Goal: Task Accomplishment & Management: Manage account settings

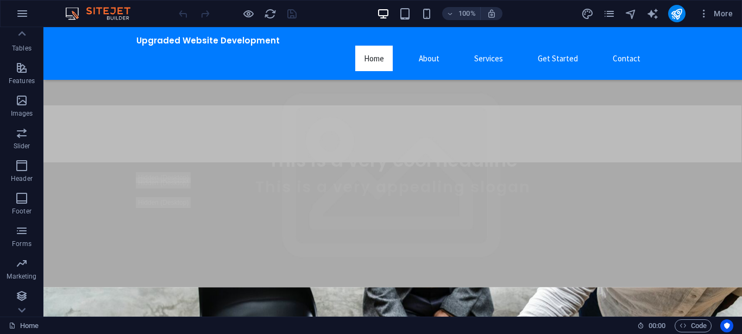
scroll to position [199, 0]
click at [707, 14] on icon "button" at bounding box center [704, 13] width 11 height 11
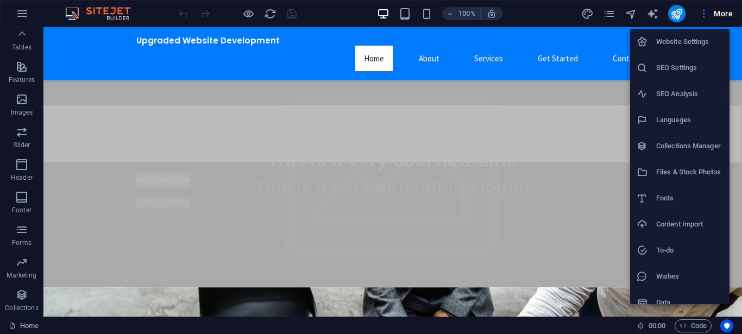
click at [533, 20] on div at bounding box center [371, 167] width 742 height 334
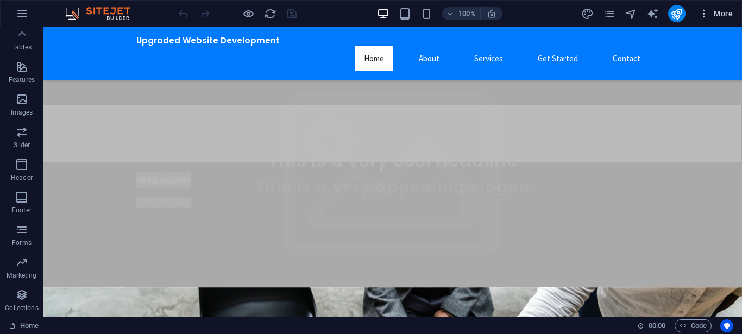
click at [716, 12] on span "More" at bounding box center [716, 13] width 34 height 11
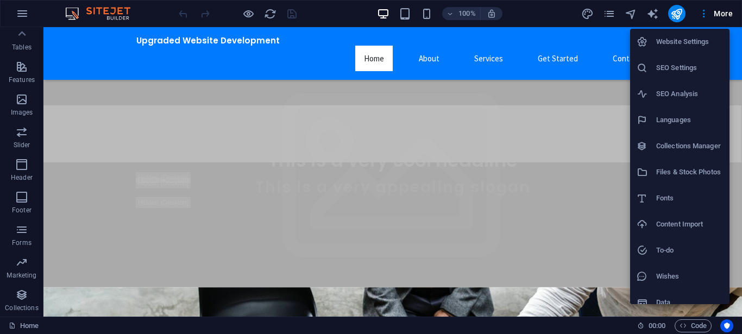
click at [726, 12] on div at bounding box center [371, 167] width 742 height 334
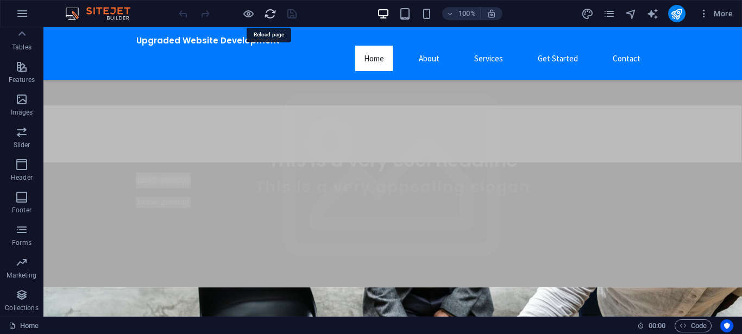
click at [273, 12] on icon "reload" at bounding box center [270, 14] width 12 height 12
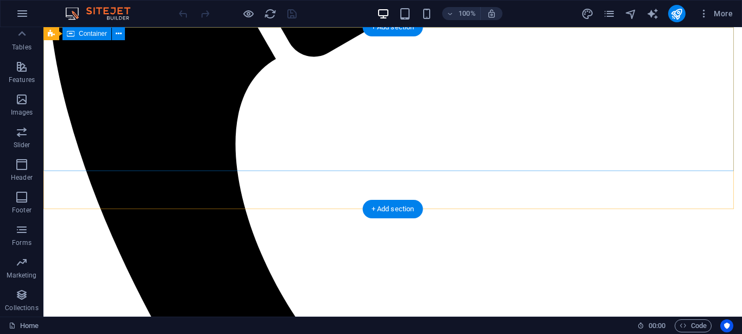
scroll to position [0, 0]
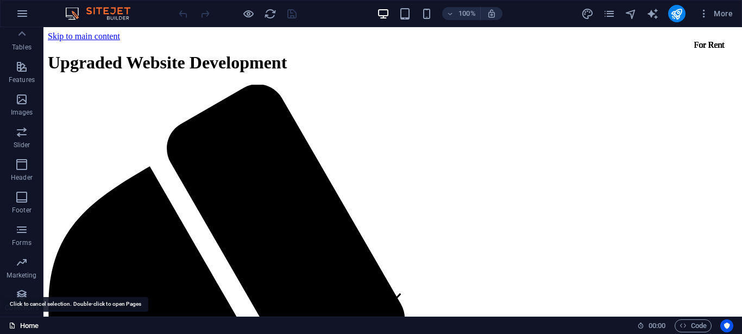
click at [20, 321] on link "Home" at bounding box center [24, 326] width 30 height 13
click at [26, 9] on icon "button" at bounding box center [22, 13] width 13 height 13
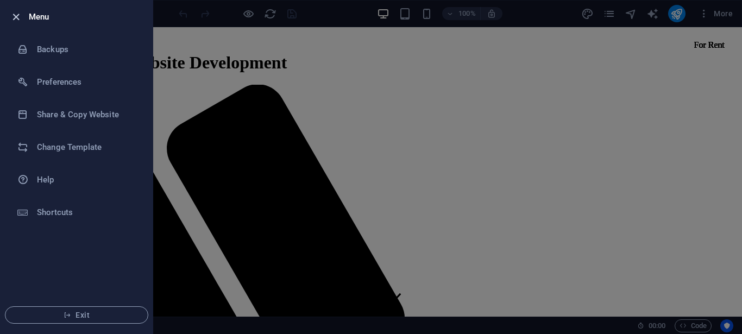
click at [16, 16] on icon "button" at bounding box center [16, 17] width 12 height 12
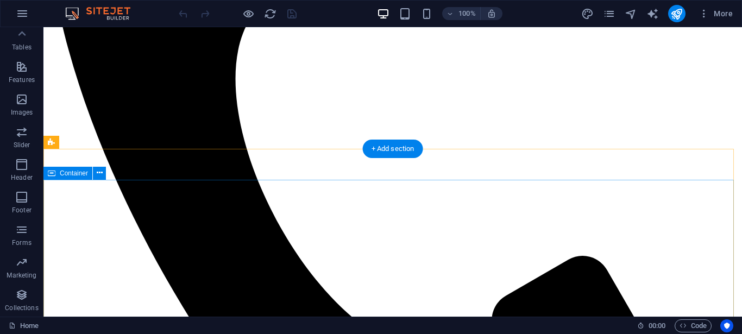
scroll to position [848, 0]
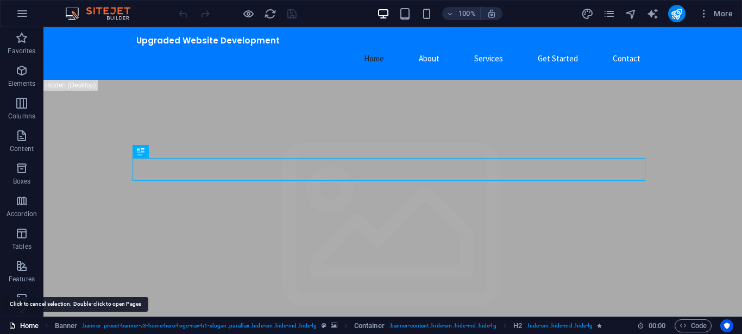
click at [14, 327] on icon at bounding box center [12, 325] width 7 height 7
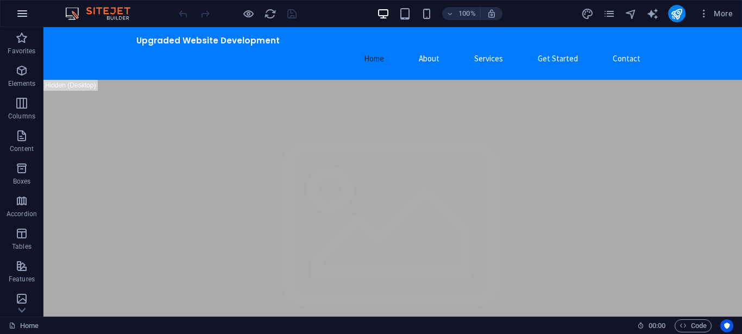
click at [16, 14] on icon "button" at bounding box center [22, 13] width 13 height 13
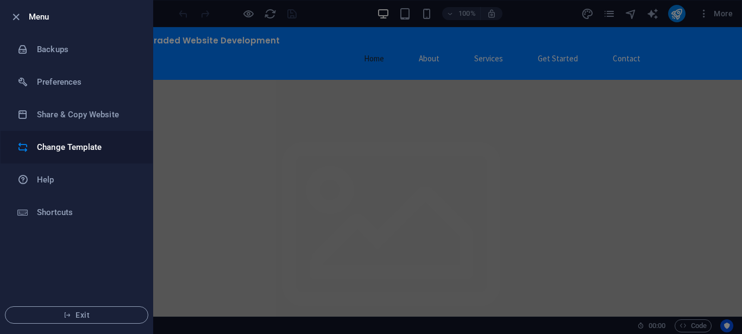
click at [79, 151] on h6 "Change Template" at bounding box center [87, 147] width 101 height 13
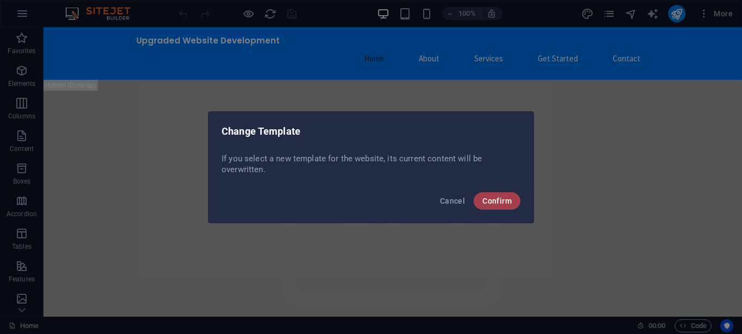
click at [501, 199] on span "Confirm" at bounding box center [497, 201] width 29 height 9
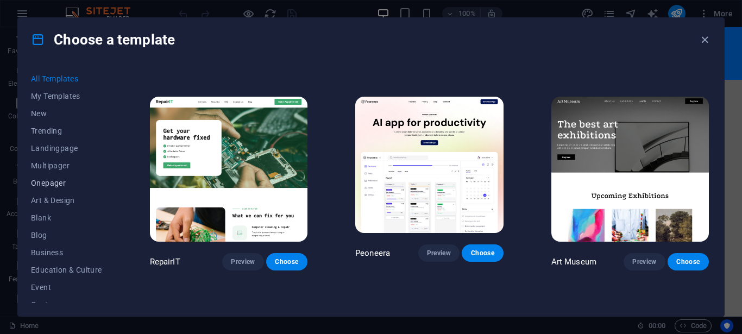
scroll to position [65, 0]
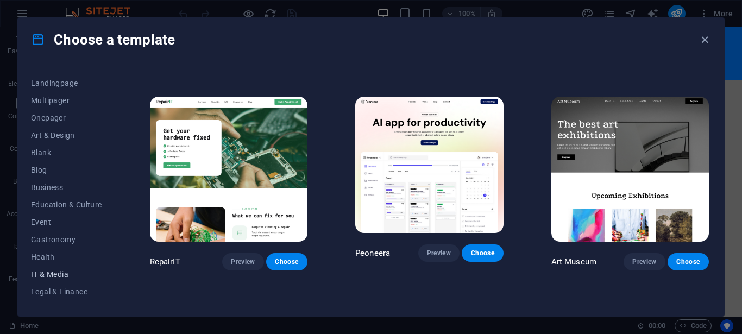
click at [61, 276] on span "IT & Media" at bounding box center [66, 274] width 71 height 9
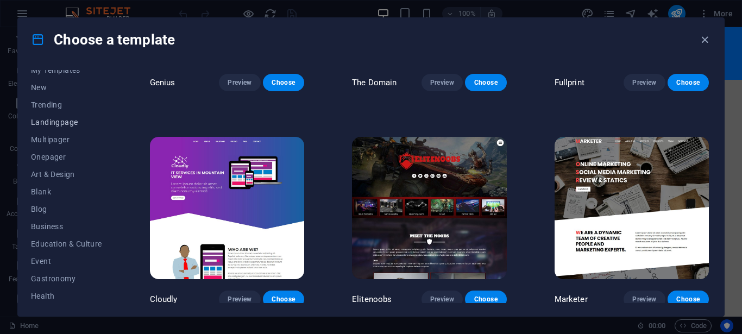
scroll to position [0, 0]
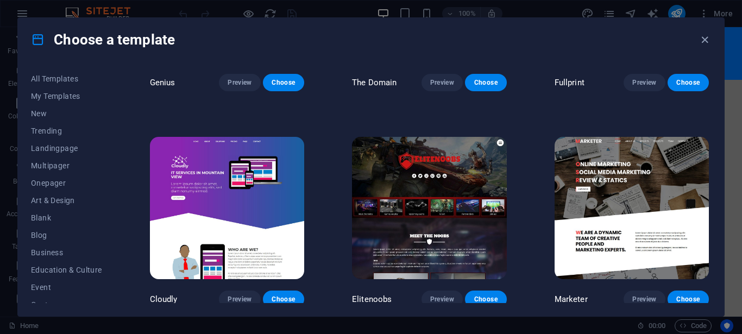
click at [36, 36] on icon at bounding box center [38, 40] width 14 height 14
click at [707, 40] on icon "button" at bounding box center [705, 40] width 12 height 12
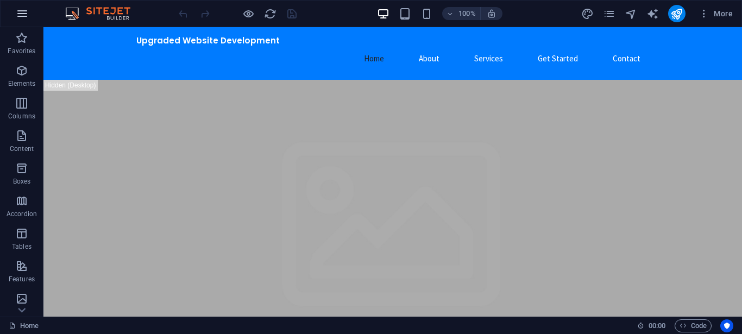
click at [22, 20] on button "button" at bounding box center [22, 14] width 26 height 26
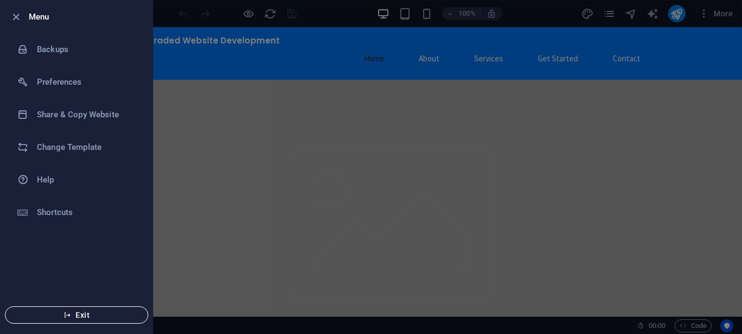
click at [79, 318] on span "Exit" at bounding box center [76, 315] width 125 height 9
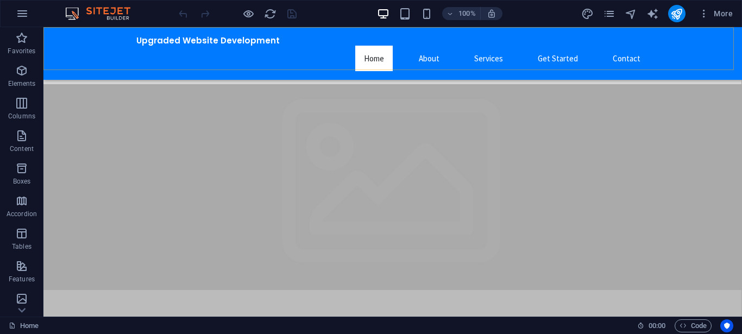
scroll to position [130, 0]
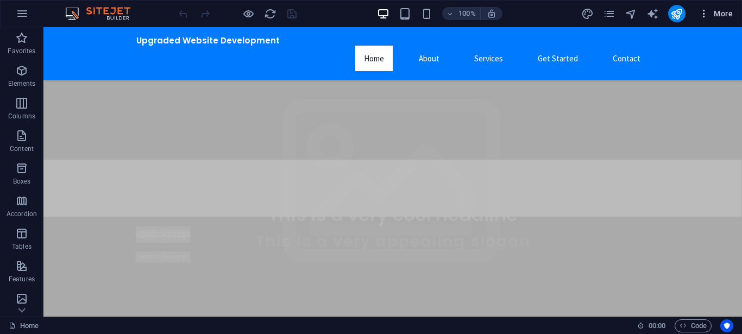
click at [722, 14] on span "More" at bounding box center [716, 13] width 34 height 11
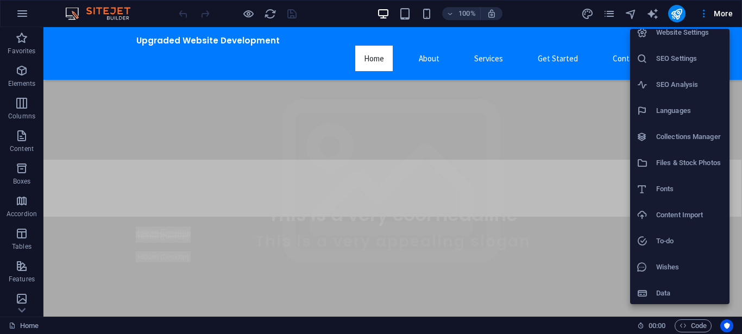
scroll to position [11, 0]
drag, startPoint x: 558, startPoint y: 13, endPoint x: 636, endPoint y: 21, distance: 78.7
click at [558, 13] on div at bounding box center [371, 167] width 742 height 334
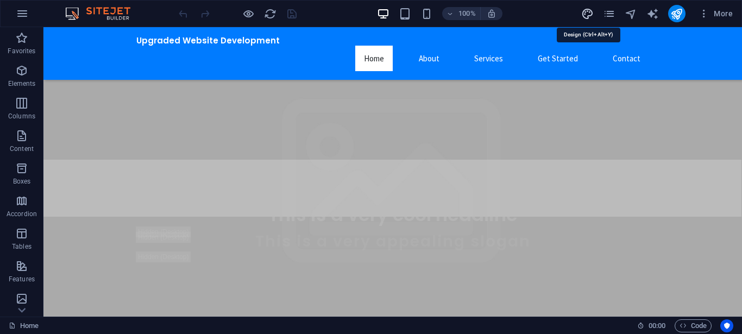
click at [586, 12] on icon "design" at bounding box center [588, 14] width 12 height 12
select select "px"
select select "200"
select select "px"
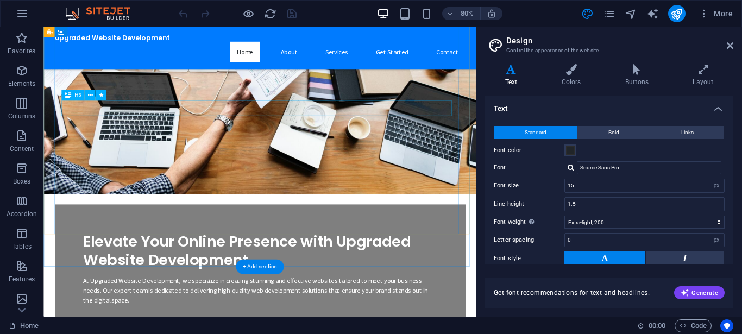
scroll to position [1174, 0]
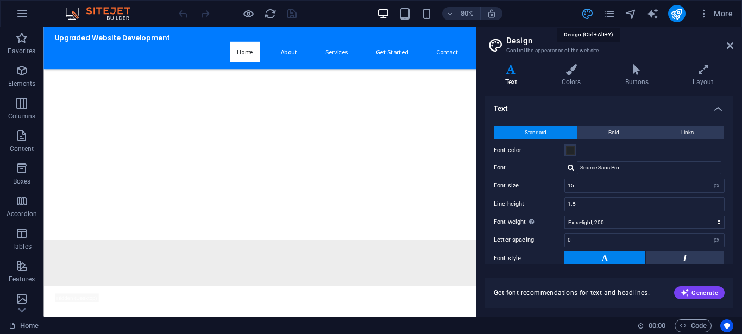
click at [590, 14] on icon "design" at bounding box center [588, 14] width 12 height 12
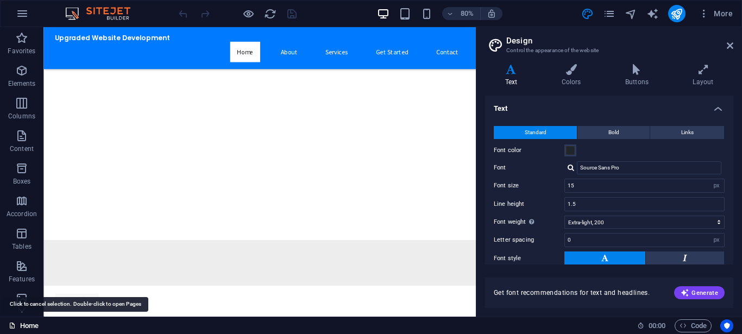
click at [12, 327] on icon at bounding box center [12, 325] width 7 height 7
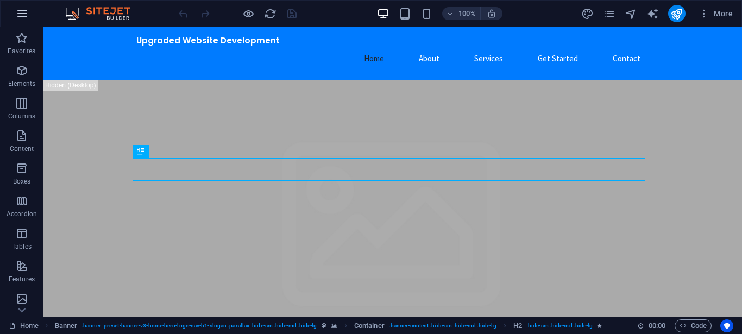
click at [19, 16] on icon "button" at bounding box center [22, 13] width 13 height 13
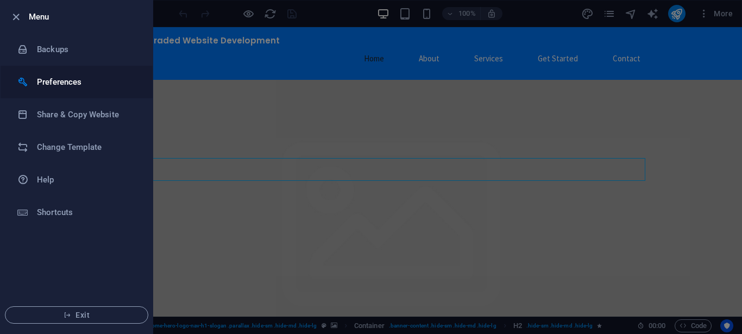
click at [76, 82] on h6 "Preferences" at bounding box center [87, 82] width 101 height 13
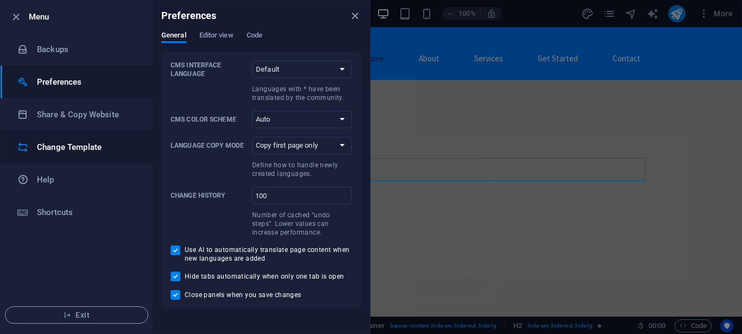
click at [58, 146] on h6 "Change Template" at bounding box center [87, 147] width 101 height 13
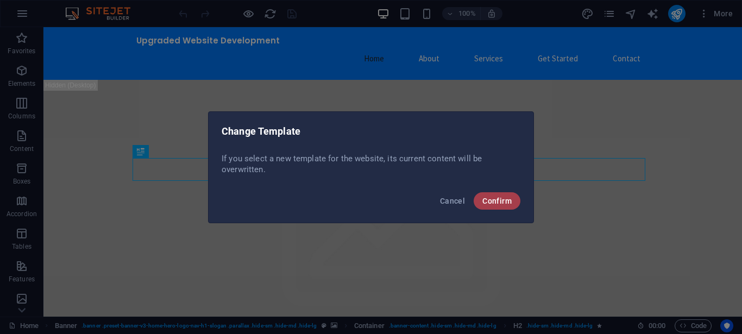
click at [501, 198] on span "Confirm" at bounding box center [497, 201] width 29 height 9
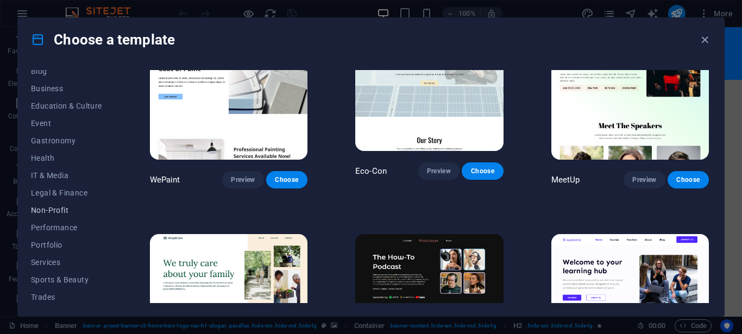
scroll to position [202, 0]
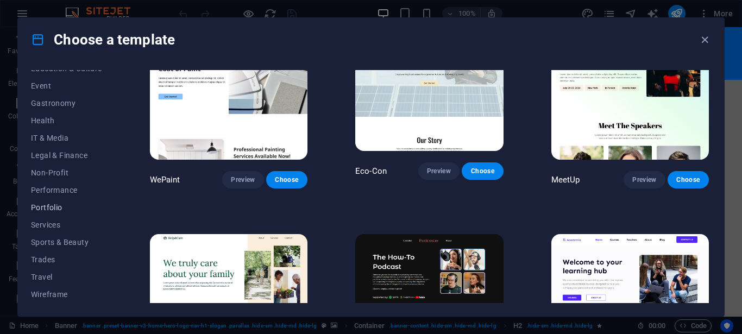
click at [47, 211] on span "Portfolio" at bounding box center [66, 207] width 71 height 9
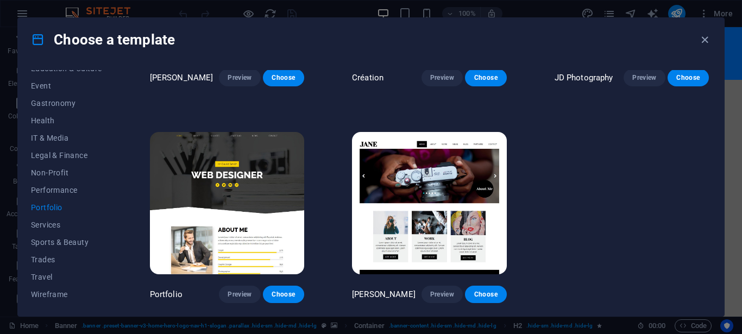
scroll to position [374, 0]
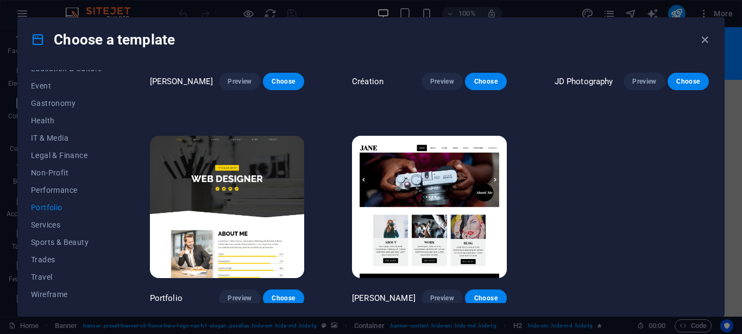
click at [209, 151] on img at bounding box center [227, 207] width 154 height 142
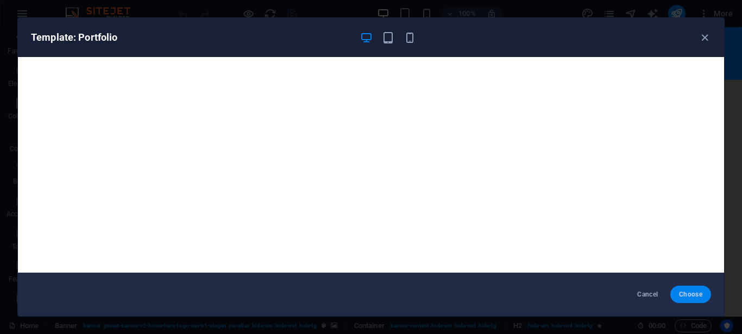
click at [690, 299] on button "Choose" at bounding box center [691, 294] width 41 height 17
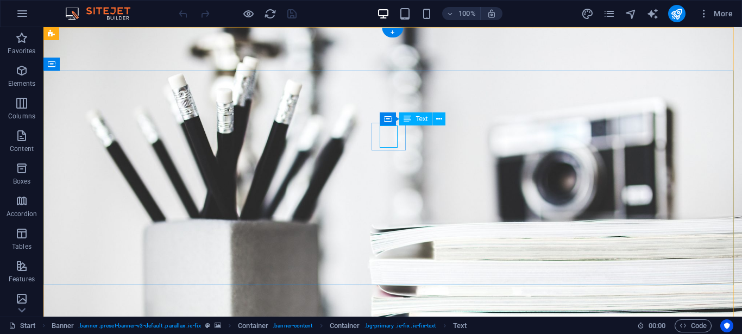
drag, startPoint x: 390, startPoint y: 136, endPoint x: 208, endPoint y: 142, distance: 182.1
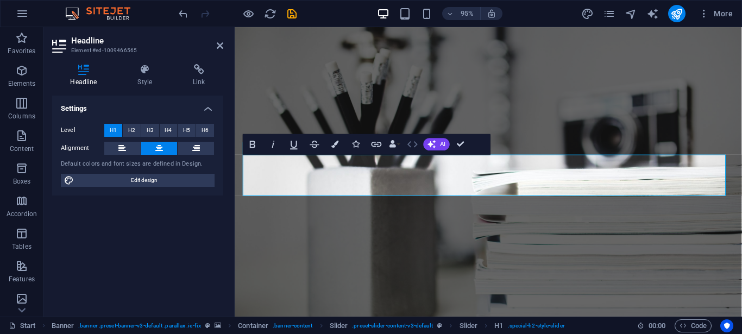
click at [409, 148] on icon "button" at bounding box center [413, 144] width 12 height 12
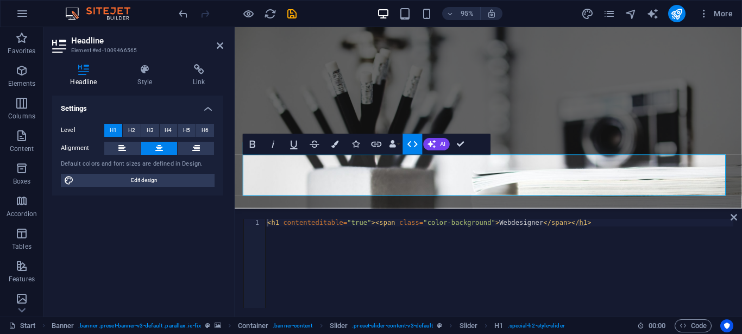
type textarea "<h1 contenteditable="true"><span class="color-background">Webdesigner</span></h…"
click at [605, 234] on div "< h1 contenteditable = "true" > < span class = "color-background" > Webdesigner…" at bounding box center [499, 271] width 468 height 104
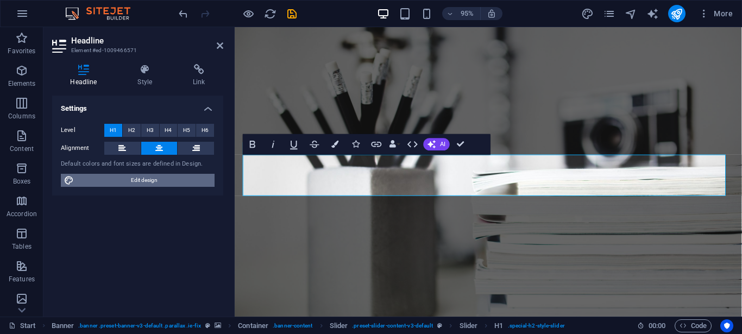
click at [140, 183] on span "Edit design" at bounding box center [144, 180] width 134 height 13
select select "px"
select select "300"
select select "px"
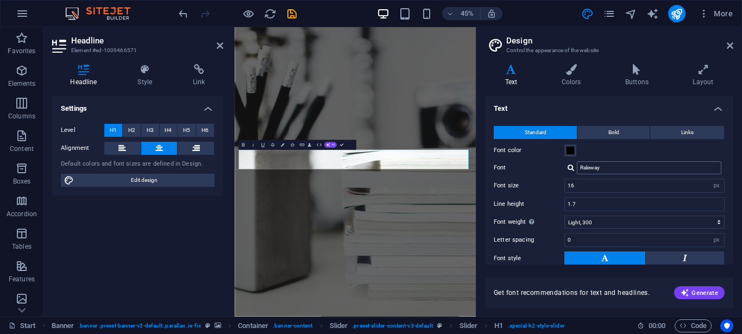
scroll to position [79, 0]
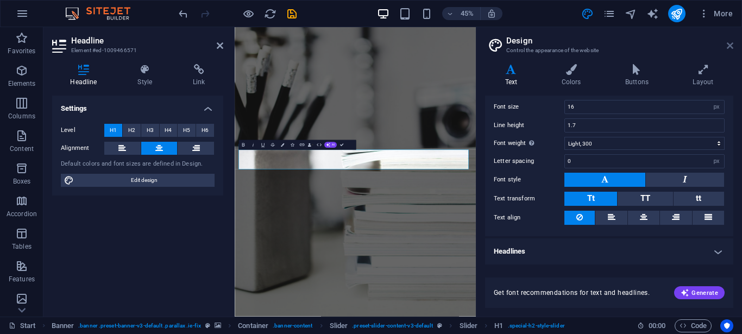
click at [730, 46] on icon at bounding box center [730, 45] width 7 height 9
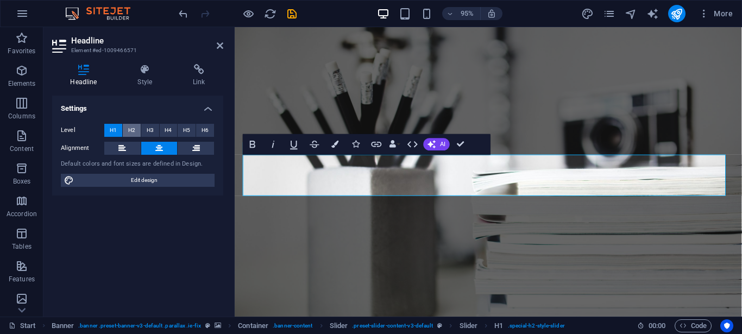
click at [127, 132] on button "H2" at bounding box center [132, 130] width 18 height 13
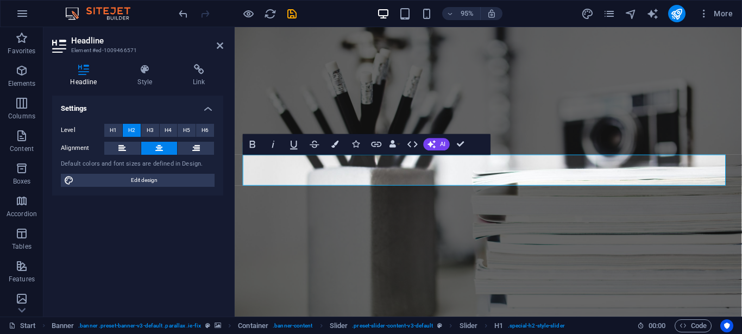
click at [123, 133] on button "H2" at bounding box center [132, 130] width 18 height 13
click at [113, 136] on span "H1" at bounding box center [113, 130] width 7 height 13
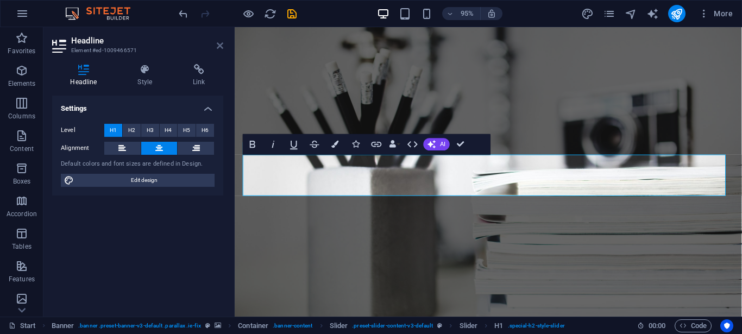
click at [217, 47] on icon at bounding box center [220, 45] width 7 height 9
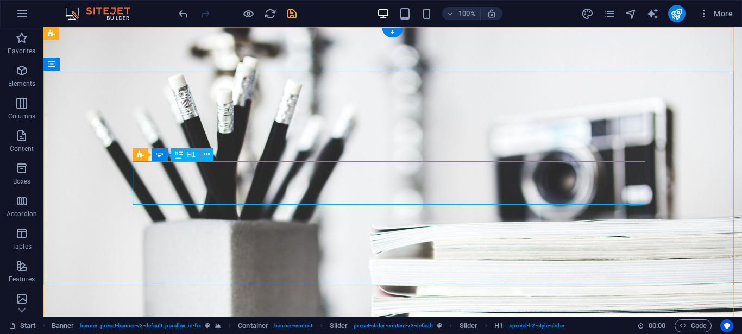
click at [382, 327] on span ". preset-slider-content-v3-default" at bounding box center [392, 326] width 81 height 13
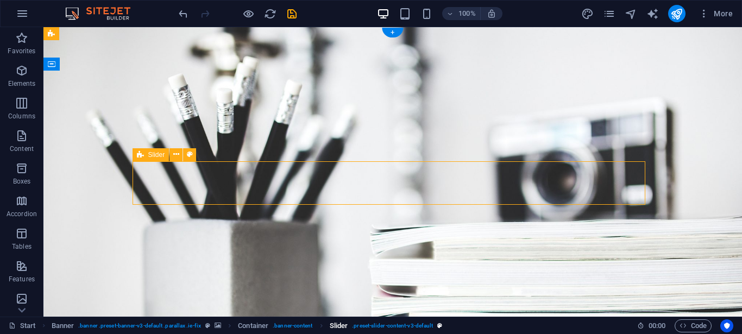
click at [382, 327] on span ". preset-slider-content-v3-default" at bounding box center [392, 326] width 81 height 13
click at [436, 329] on link "Slider . preset-slider-content-v3-default" at bounding box center [386, 326] width 113 height 13
click at [405, 326] on span ". preset-slider-content-v3-default" at bounding box center [392, 326] width 81 height 13
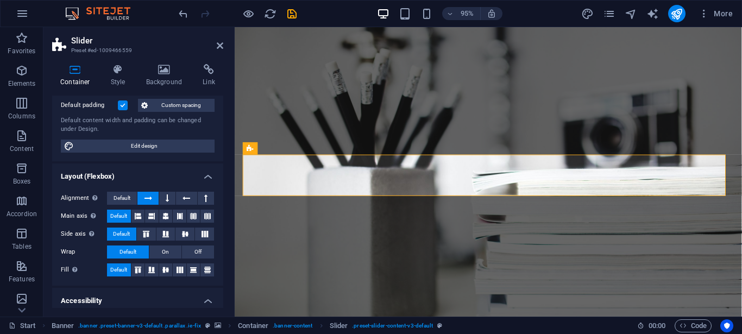
scroll to position [0, 0]
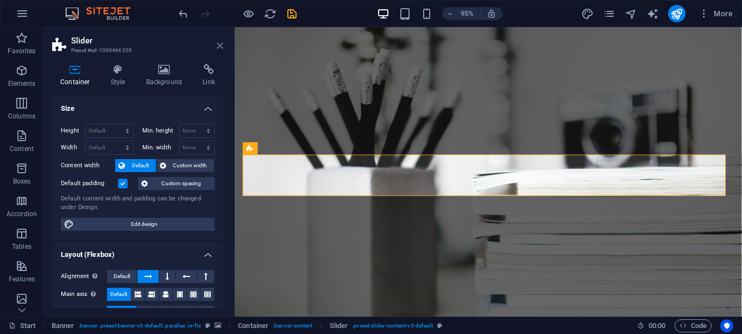
click at [223, 46] on icon at bounding box center [220, 45] width 7 height 9
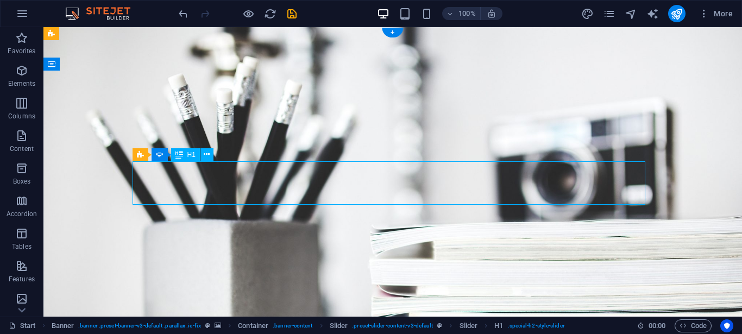
drag, startPoint x: 406, startPoint y: 180, endPoint x: 226, endPoint y: 188, distance: 180.6
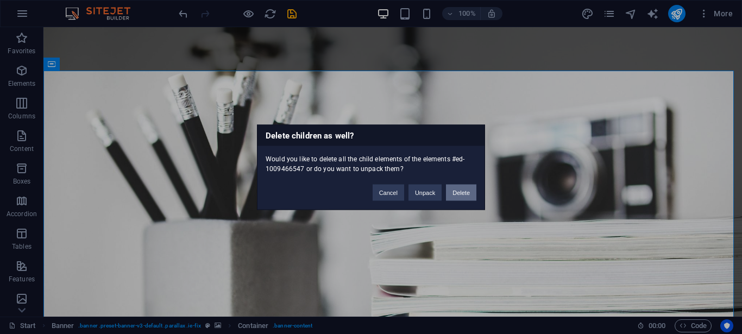
click at [455, 192] on button "Delete" at bounding box center [461, 192] width 30 height 16
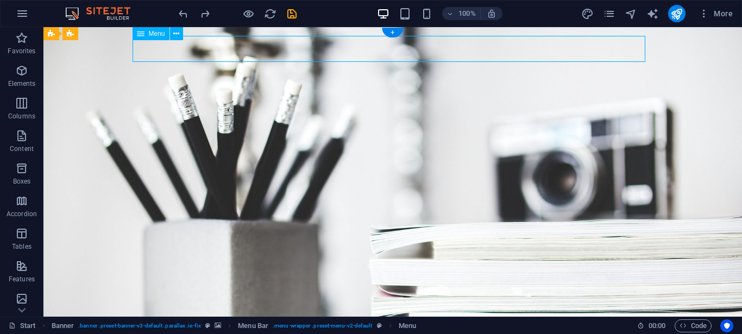
select select
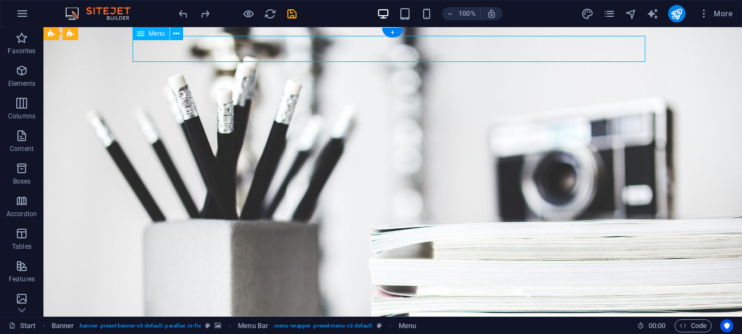
select select
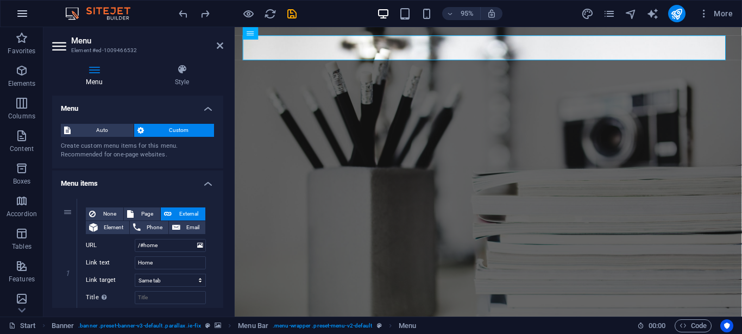
click at [28, 16] on icon "button" at bounding box center [22, 13] width 13 height 13
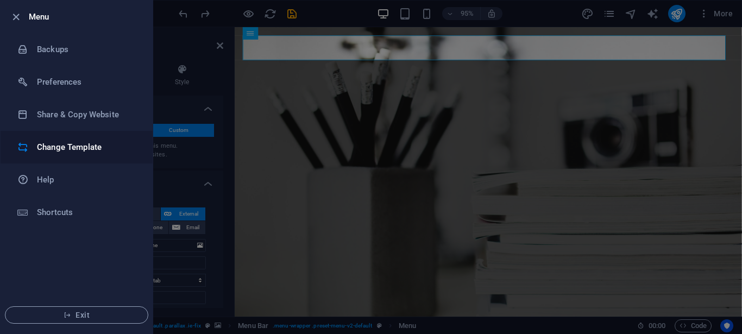
click at [77, 157] on li "Change Template" at bounding box center [77, 147] width 152 height 33
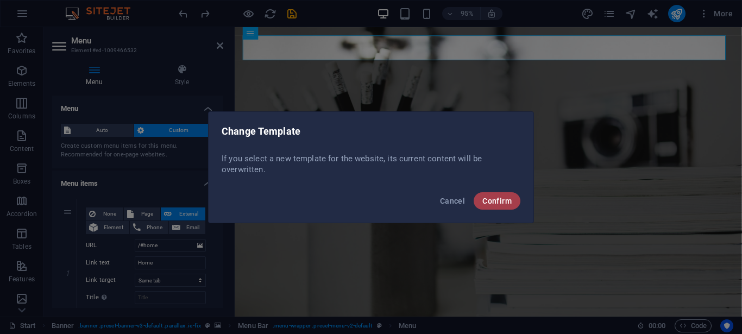
click at [495, 203] on span "Confirm" at bounding box center [497, 201] width 29 height 9
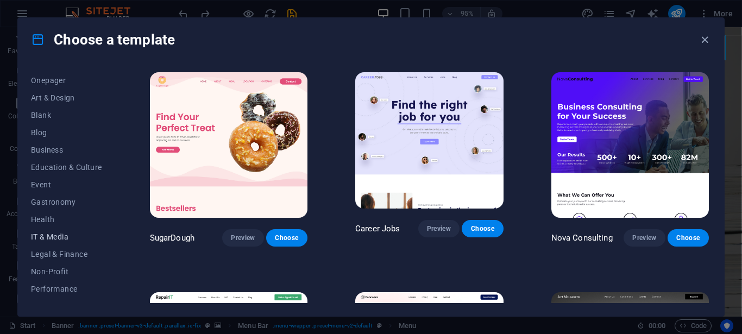
scroll to position [130, 0]
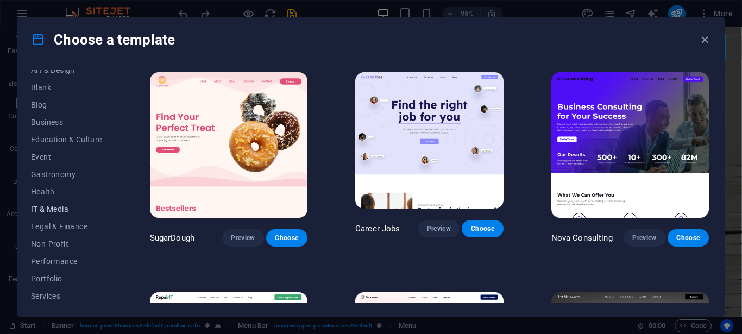
click at [58, 212] on span "IT & Media" at bounding box center [66, 209] width 71 height 9
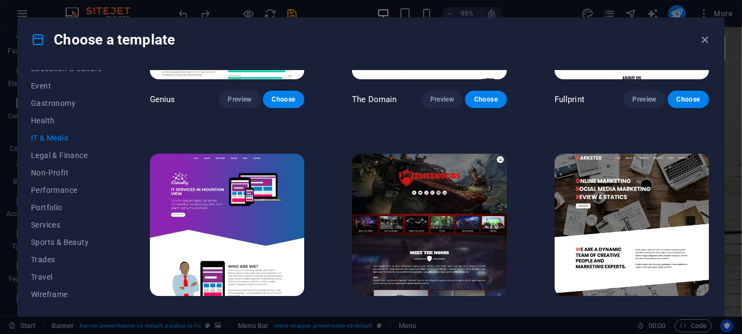
scroll to position [586, 0]
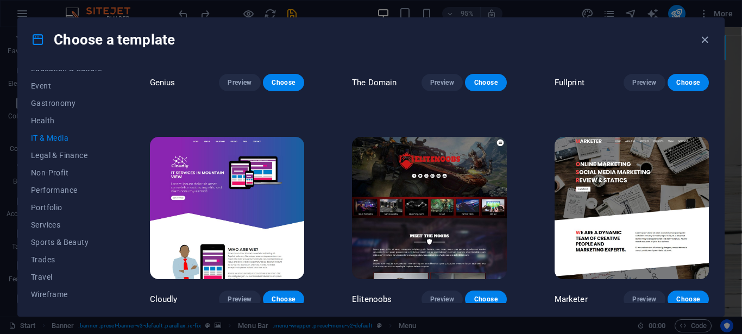
click at [633, 170] on img at bounding box center [632, 208] width 154 height 142
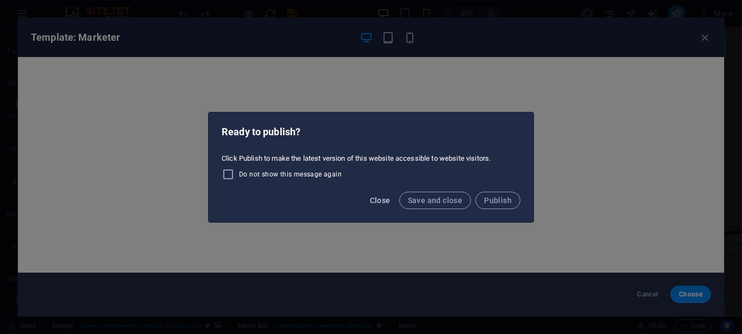
click at [382, 199] on span "Close" at bounding box center [380, 200] width 21 height 9
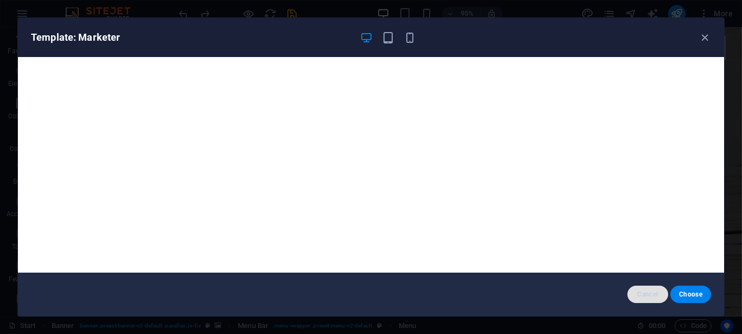
click at [649, 294] on span "Cancel" at bounding box center [647, 294] width 23 height 9
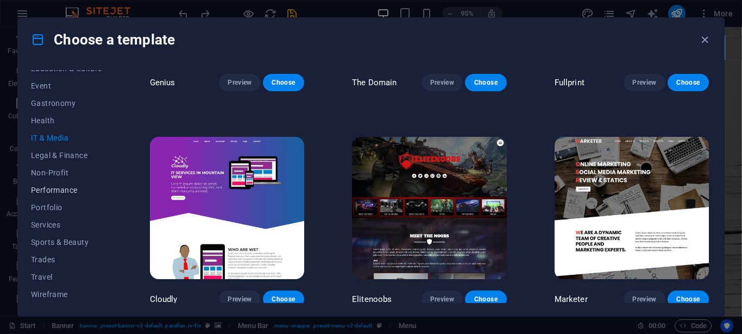
click at [64, 186] on span "Performance" at bounding box center [66, 190] width 71 height 9
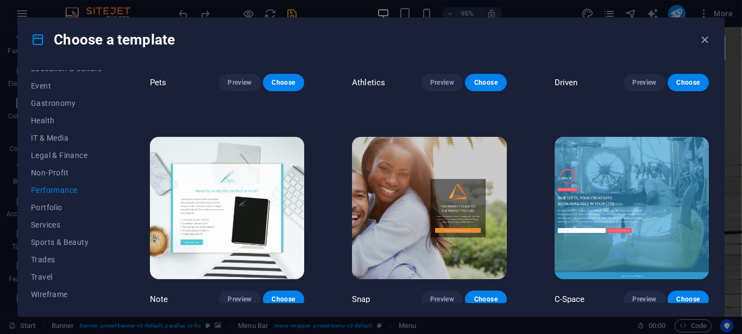
click at [51, 303] on div "All Templates My Templates New Trending Landingpage Multipager Onepager Art & D…" at bounding box center [371, 188] width 707 height 255
click at [51, 293] on span "Wireframe" at bounding box center [66, 294] width 71 height 9
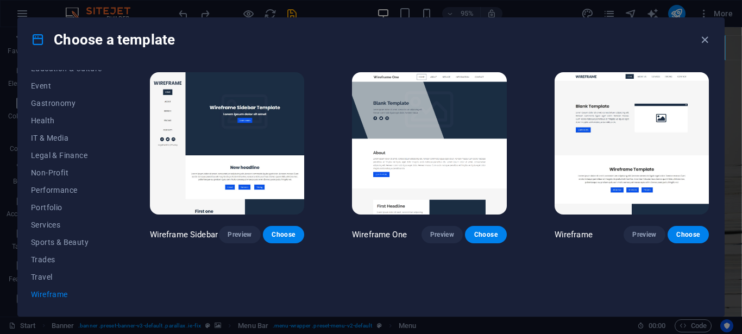
scroll to position [0, 0]
click at [49, 137] on span "IT & Media" at bounding box center [66, 138] width 71 height 9
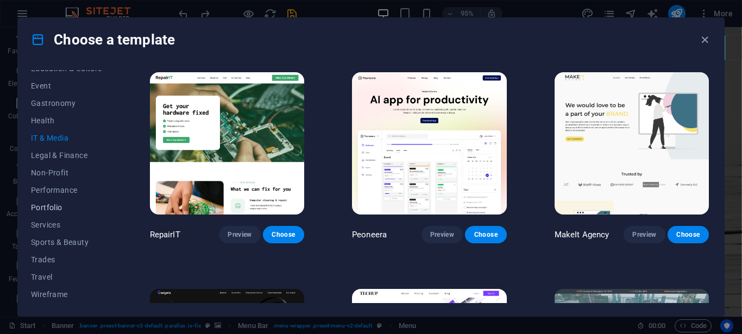
click at [53, 207] on span "Portfolio" at bounding box center [66, 207] width 71 height 9
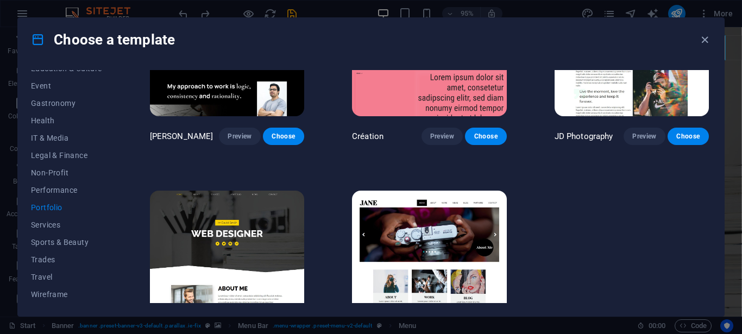
scroll to position [244, 0]
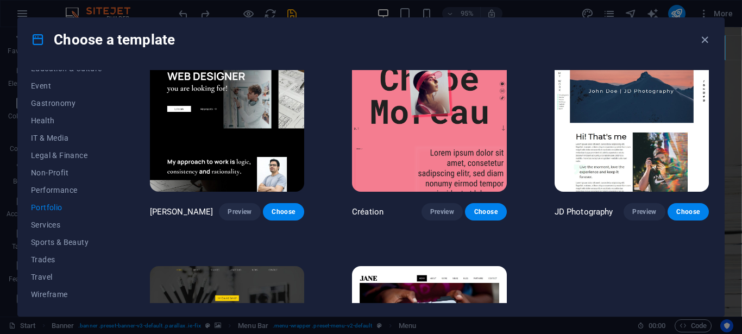
click at [277, 121] on img at bounding box center [227, 120] width 154 height 142
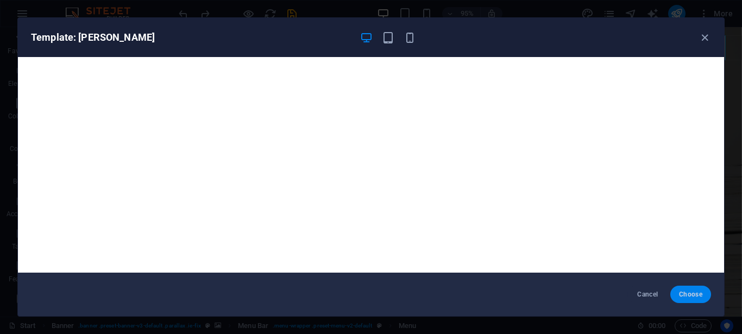
click at [690, 293] on span "Choose" at bounding box center [690, 294] width 23 height 9
checkbox input "false"
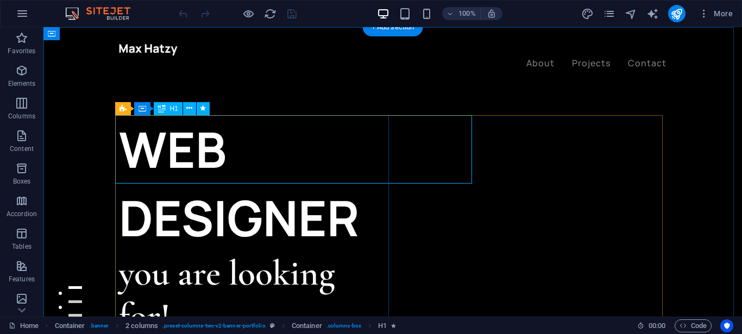
click at [244, 146] on div "WEB DESIGNER" at bounding box center [256, 183] width 274 height 137
click at [243, 147] on div "WEB DESIGNER" at bounding box center [256, 183] width 274 height 137
click at [241, 145] on div "WEB DESIGNER" at bounding box center [256, 183] width 274 height 137
click at [241, 146] on div "WEB DESIGNER" at bounding box center [256, 183] width 274 height 137
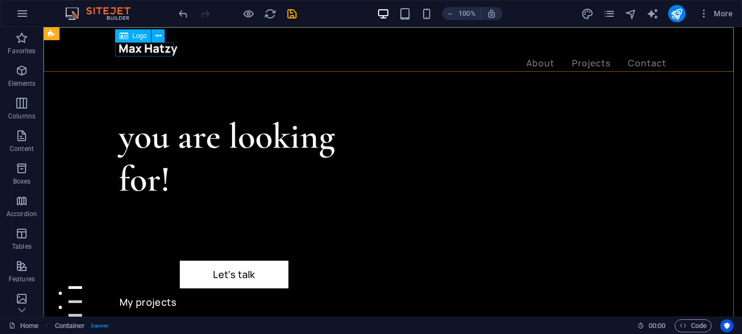
click at [148, 55] on div at bounding box center [393, 49] width 548 height 14
select select "px"
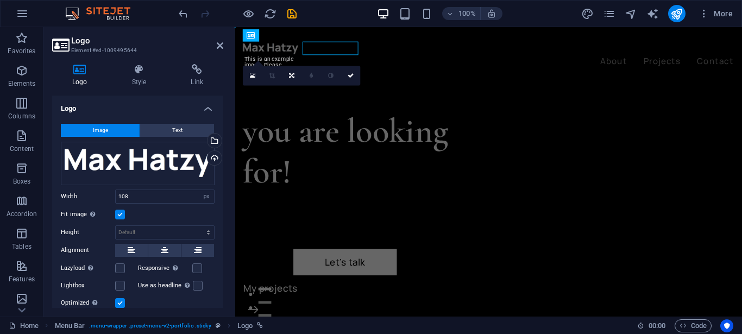
click at [148, 55] on div "Logo Element #ed-1009495644 Logo Style Link Logo Image Text Drag files here, cl…" at bounding box center [392, 172] width 699 height 290
click at [71, 160] on div "Drag files here, click to choose files or select files from Files or our free s…" at bounding box center [138, 163] width 154 height 43
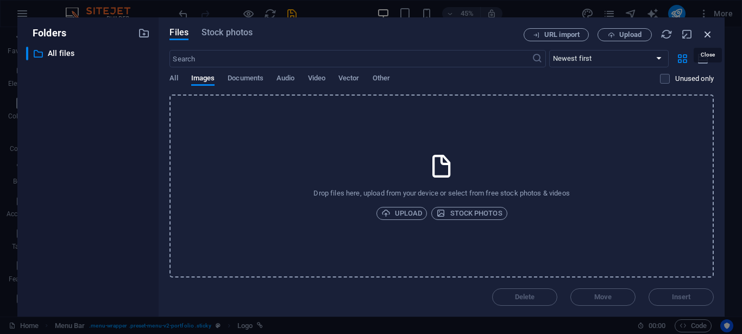
click at [706, 39] on icon "button" at bounding box center [708, 34] width 12 height 12
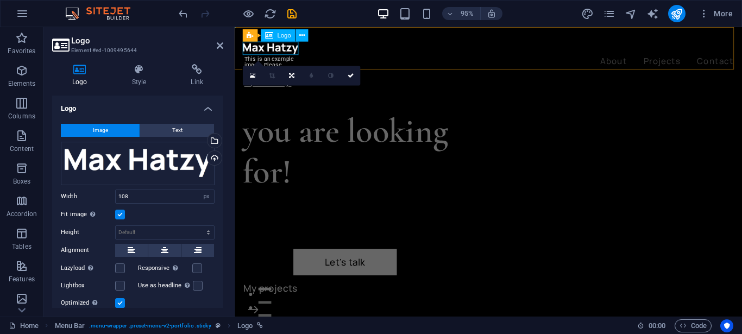
click at [276, 49] on div at bounding box center [501, 49] width 517 height 14
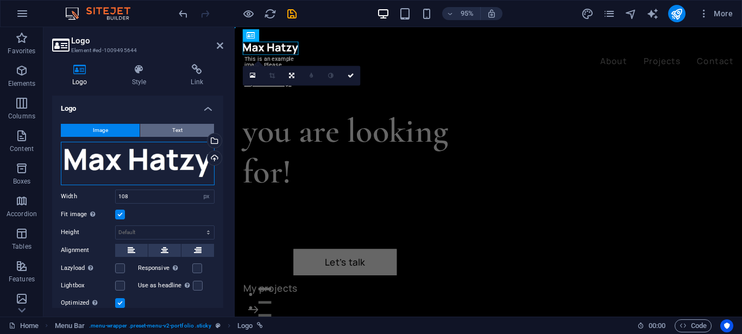
drag, startPoint x: 157, startPoint y: 157, endPoint x: 169, endPoint y: 132, distance: 27.7
click at [169, 132] on div "Image Text Drag files here, click to choose files or select files from Files or…" at bounding box center [137, 244] width 171 height 258
click at [169, 132] on button "Text" at bounding box center [177, 130] width 74 height 13
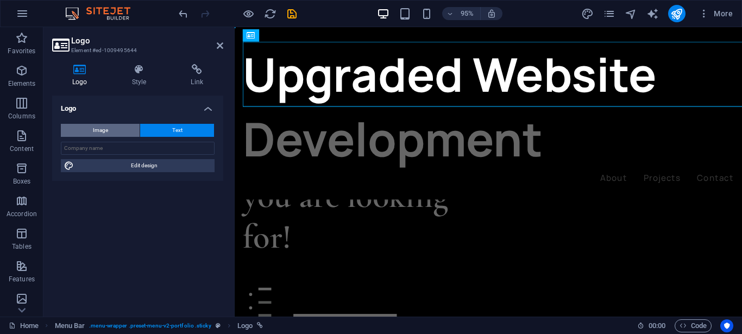
click at [121, 133] on button "Image" at bounding box center [100, 130] width 79 height 13
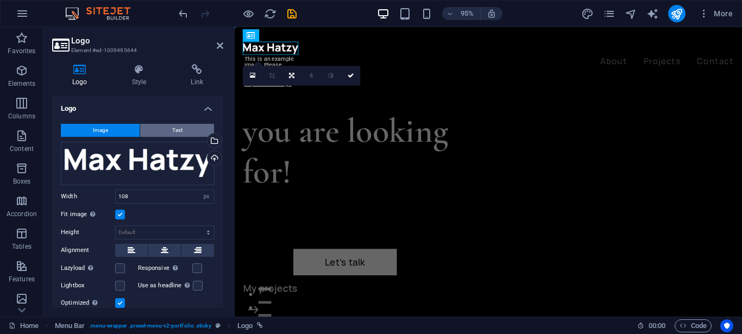
click at [166, 134] on button "Text" at bounding box center [177, 130] width 74 height 13
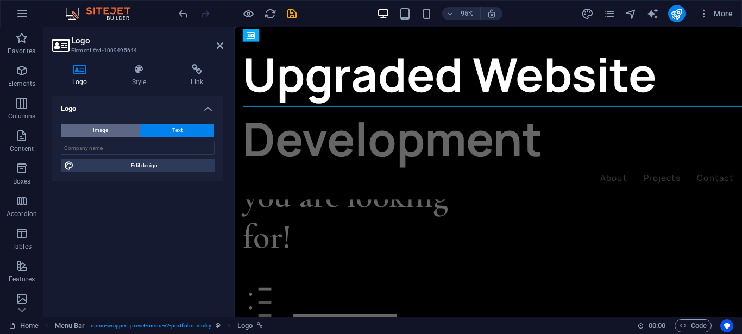
click at [114, 133] on button "Image" at bounding box center [100, 130] width 79 height 13
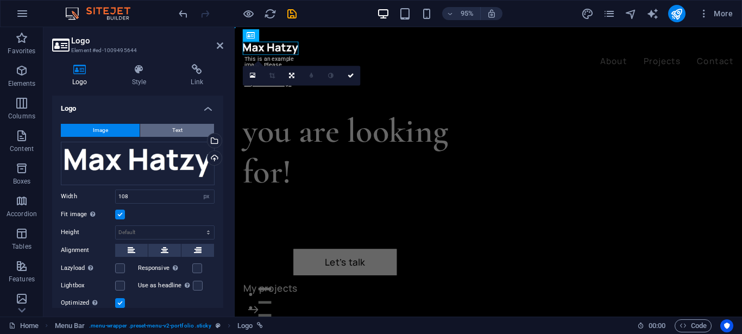
click at [161, 133] on button "Text" at bounding box center [177, 130] width 74 height 13
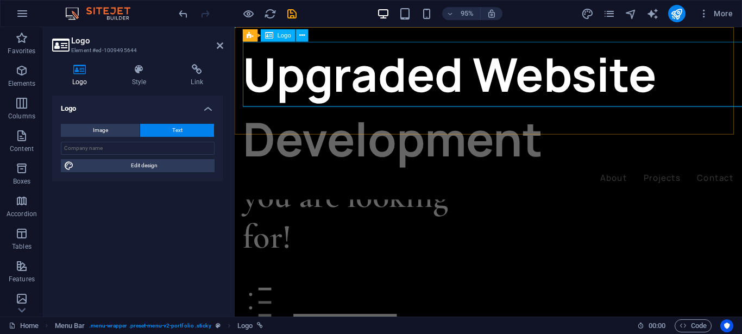
click at [383, 78] on div "Upgraded Website Development" at bounding box center [501, 110] width 517 height 137
click at [136, 72] on icon at bounding box center [139, 69] width 55 height 11
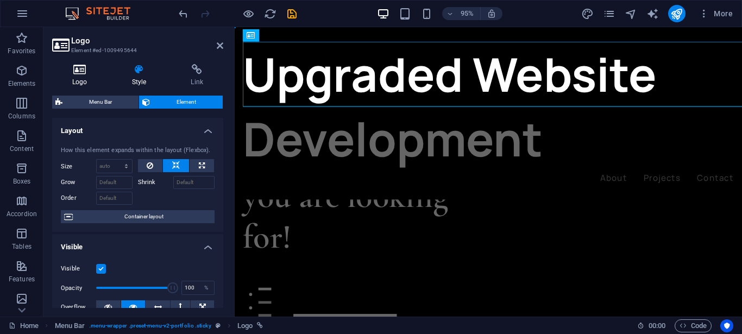
click at [79, 68] on icon at bounding box center [79, 69] width 55 height 11
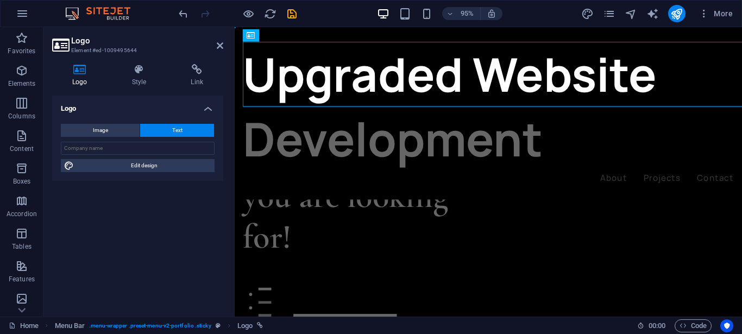
click at [187, 126] on button "Text" at bounding box center [177, 130] width 74 height 13
click at [143, 171] on span "Edit design" at bounding box center [144, 165] width 134 height 13
select select "px"
select select "700"
select select "px"
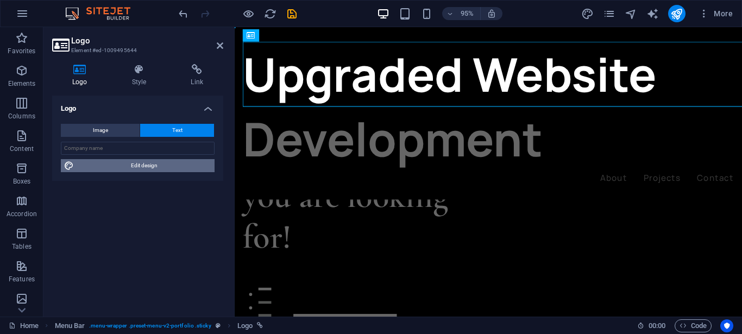
select select "rem"
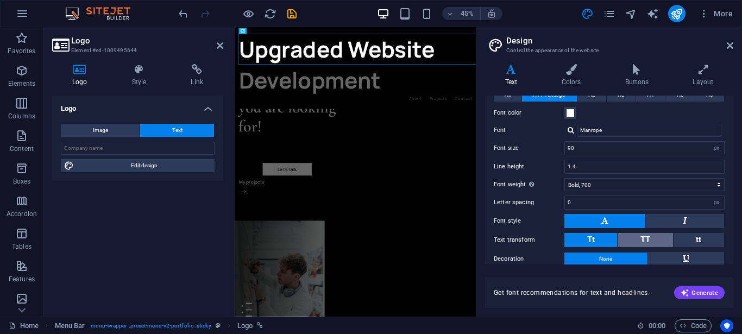
scroll to position [116, 0]
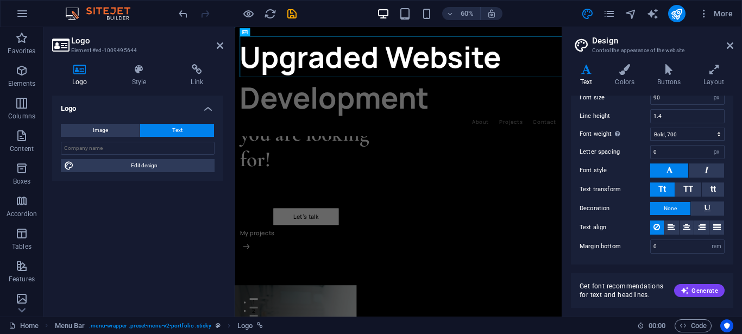
drag, startPoint x: 476, startPoint y: 151, endPoint x: 576, endPoint y: 159, distance: 99.8
click at [576, 159] on aside "Design Control the appearance of the website Variants Text Colors Buttons Layou…" at bounding box center [652, 172] width 180 height 290
click at [129, 76] on h4 "Style" at bounding box center [141, 75] width 59 height 23
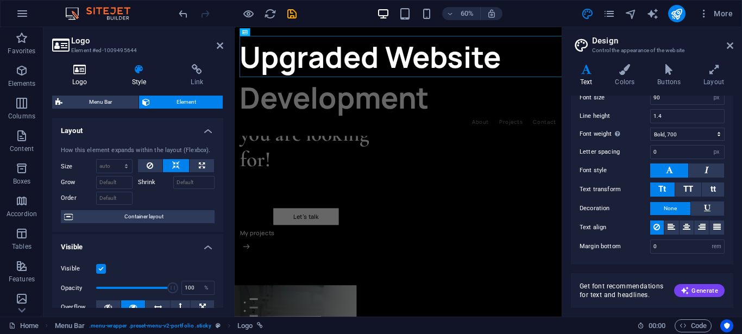
click at [77, 75] on h4 "Logo" at bounding box center [82, 75] width 60 height 23
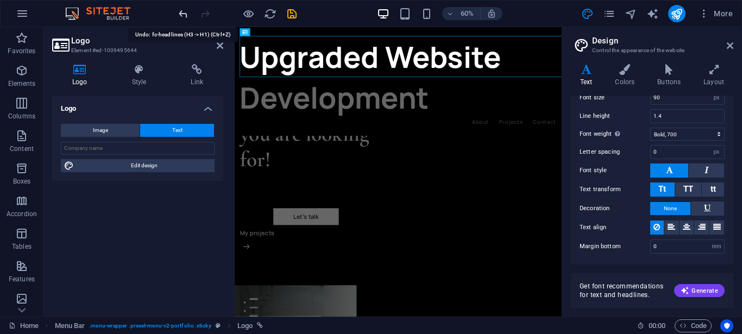
click at [179, 12] on icon "undo" at bounding box center [183, 14] width 12 height 12
drag, startPoint x: 207, startPoint y: 16, endPoint x: 160, endPoint y: 97, distance: 93.8
click at [207, 16] on icon "redo" at bounding box center [205, 14] width 12 height 12
click at [398, 179] on nav "About Projects Contact" at bounding box center [507, 186] width 528 height 14
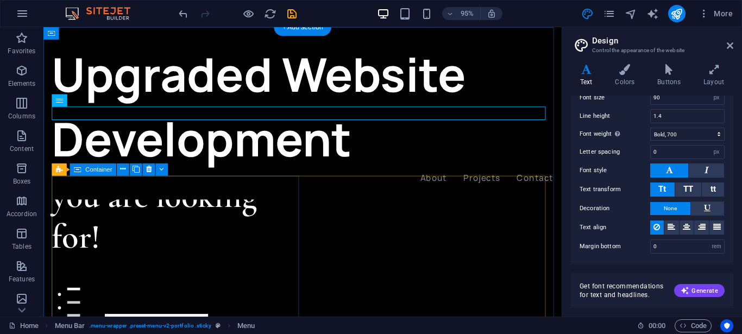
click at [265, 248] on div "you are looking for! Let’s talk My projects" at bounding box center [184, 321] width 264 height 274
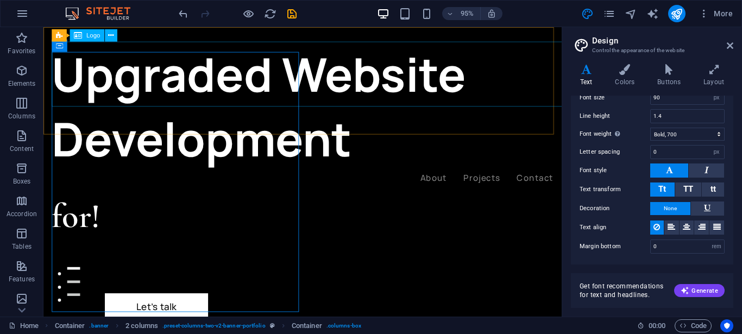
scroll to position [0, 0]
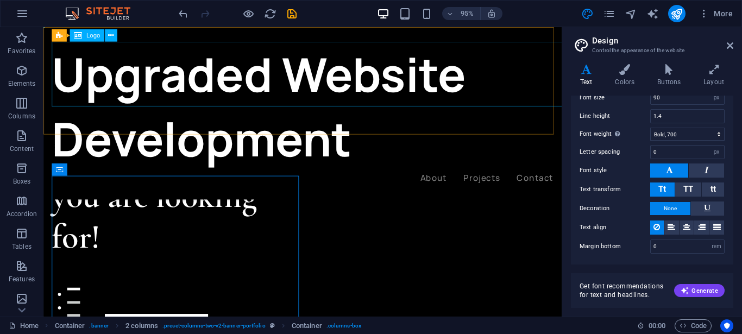
click at [117, 73] on div "Upgraded Website Development" at bounding box center [316, 110] width 528 height 137
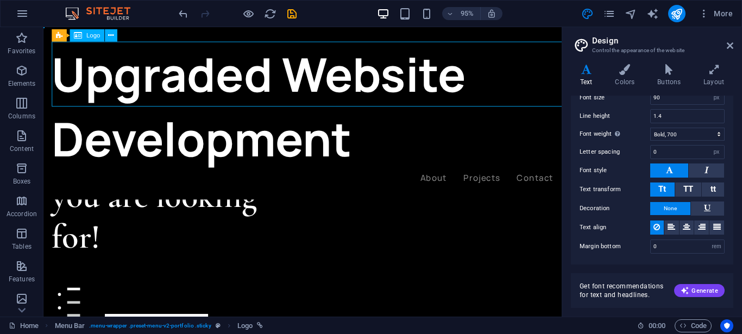
click at [117, 73] on div "Upgraded Website Development" at bounding box center [316, 110] width 528 height 137
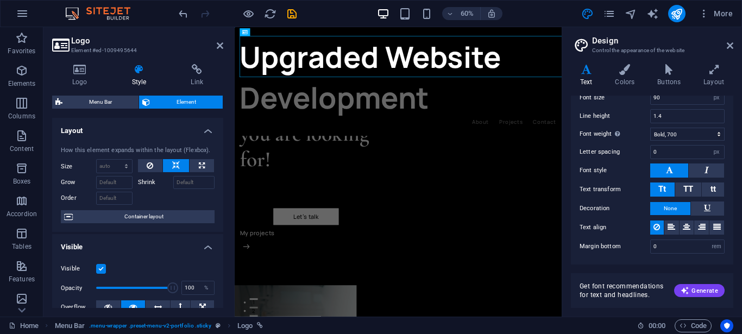
click at [113, 71] on icon at bounding box center [139, 69] width 55 height 11
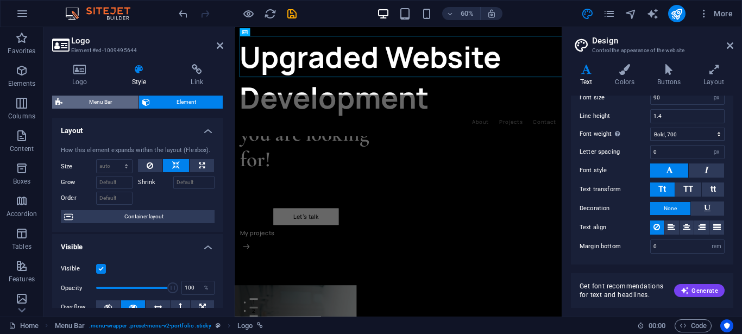
click at [108, 107] on span "Menu Bar" at bounding box center [101, 102] width 70 height 13
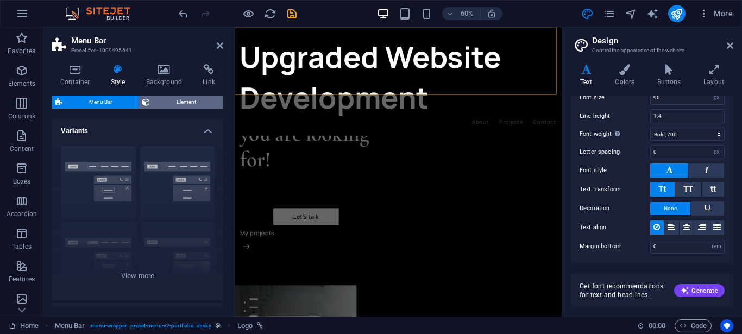
click at [155, 96] on span "Element" at bounding box center [186, 102] width 66 height 13
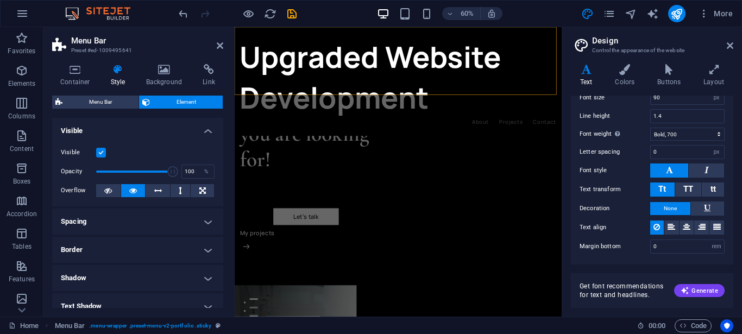
click at [89, 43] on h2 "Menu Bar" at bounding box center [147, 41] width 152 height 10
click at [221, 47] on icon at bounding box center [220, 45] width 7 height 9
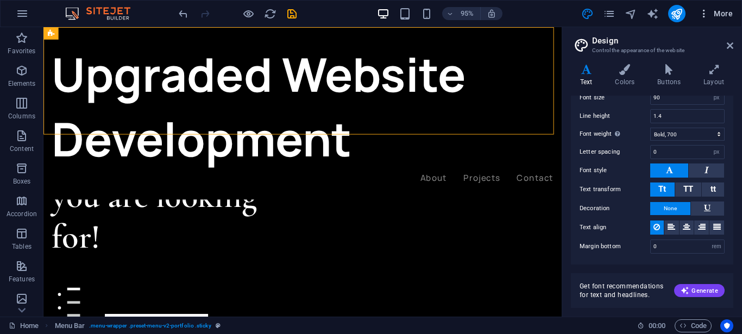
click at [715, 10] on span "More" at bounding box center [716, 13] width 34 height 11
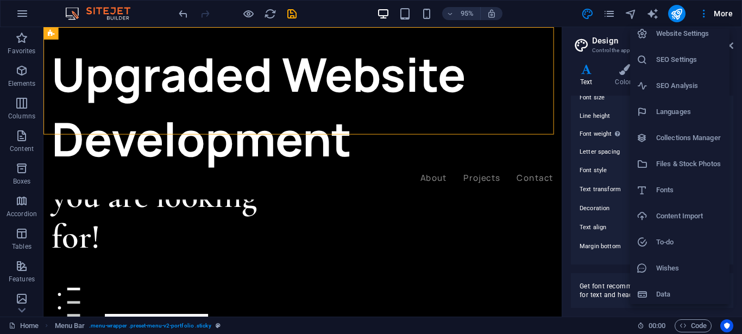
scroll to position [11, 0]
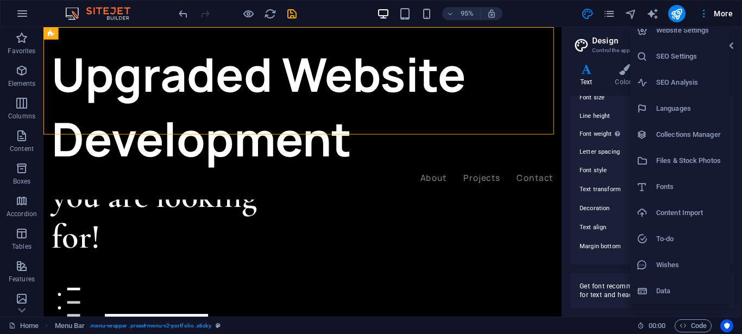
click at [703, 14] on div at bounding box center [371, 167] width 742 height 334
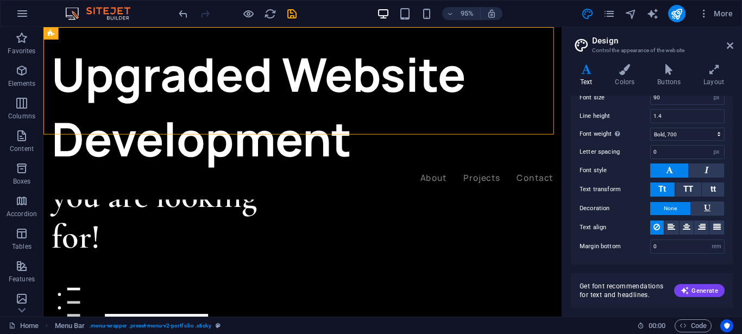
click at [703, 14] on icon "button" at bounding box center [704, 13] width 11 height 11
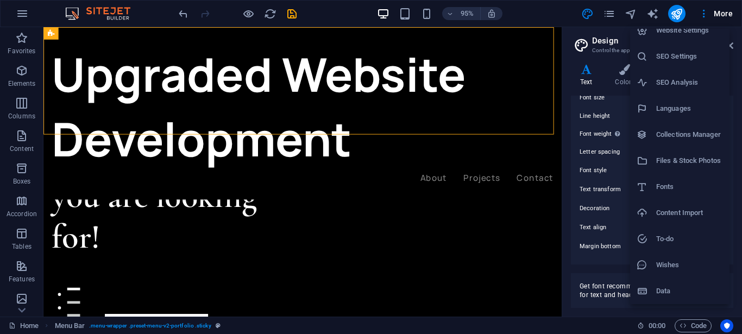
click at [271, 69] on div at bounding box center [371, 167] width 742 height 334
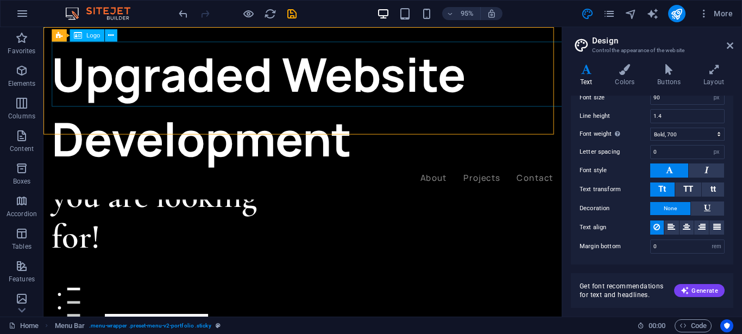
click at [138, 81] on div "Upgraded Website Development" at bounding box center [316, 110] width 528 height 137
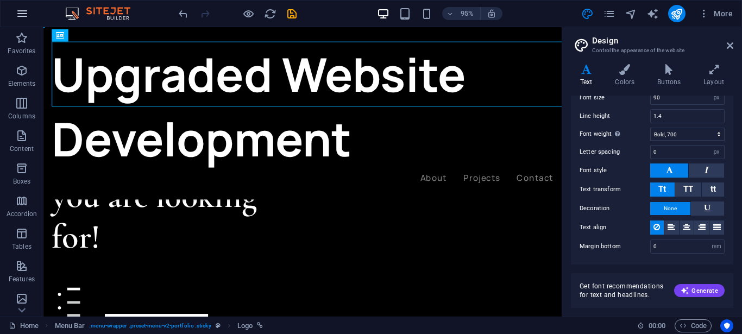
click at [17, 12] on icon "button" at bounding box center [22, 13] width 13 height 13
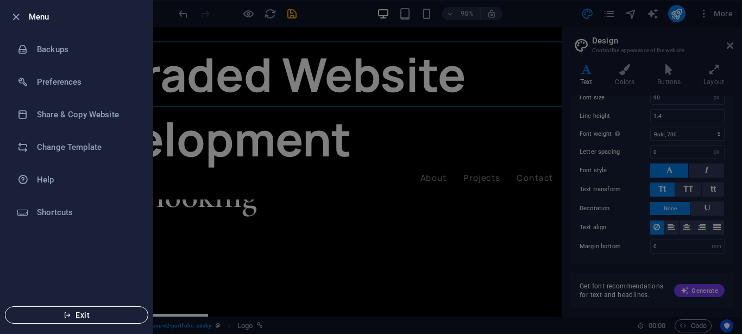
click at [38, 314] on span "Exit" at bounding box center [76, 315] width 125 height 9
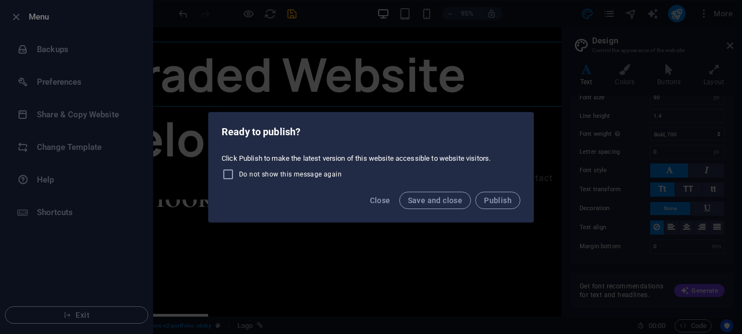
click at [461, 41] on div "Ready to publish? Click Publish to make the latest version of this website acce…" at bounding box center [371, 167] width 742 height 334
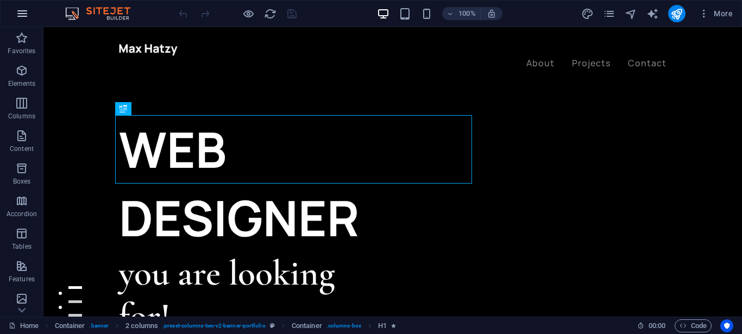
click at [28, 13] on icon "button" at bounding box center [22, 13] width 13 height 13
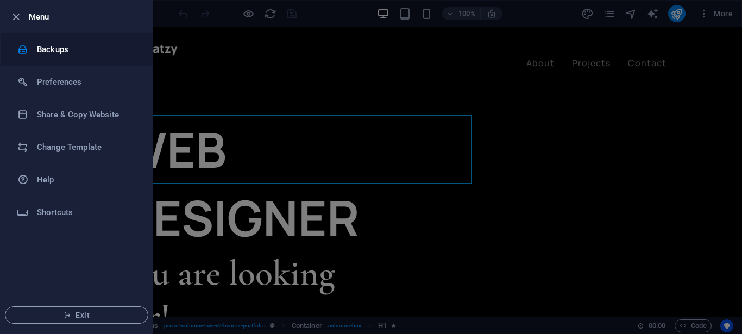
click at [52, 45] on h6 "Backups" at bounding box center [87, 49] width 101 height 13
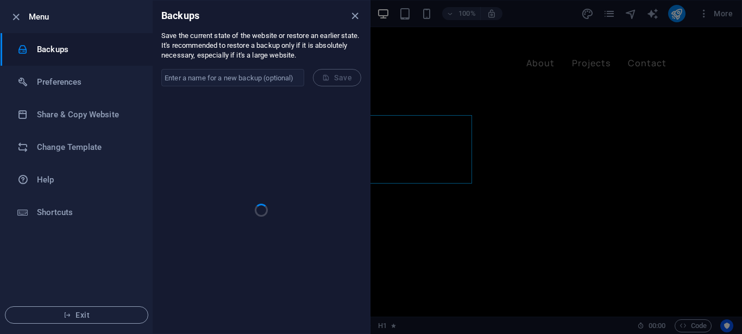
click at [433, 55] on div at bounding box center [371, 167] width 742 height 334
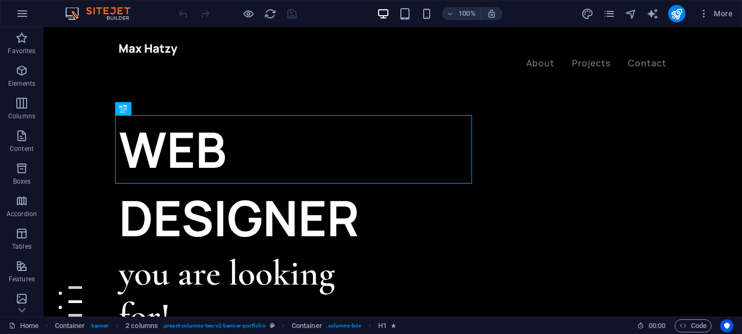
click at [96, 12] on img at bounding box center [103, 13] width 82 height 13
click at [720, 14] on span "More" at bounding box center [716, 13] width 34 height 11
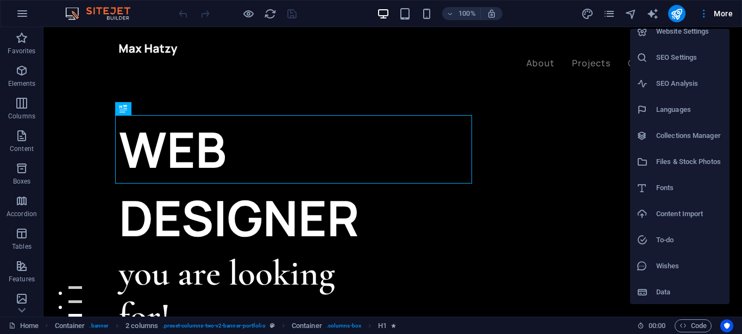
scroll to position [11, 0]
drag, startPoint x: 433, startPoint y: 95, endPoint x: 425, endPoint y: 87, distance: 10.8
click at [433, 95] on div at bounding box center [371, 167] width 742 height 334
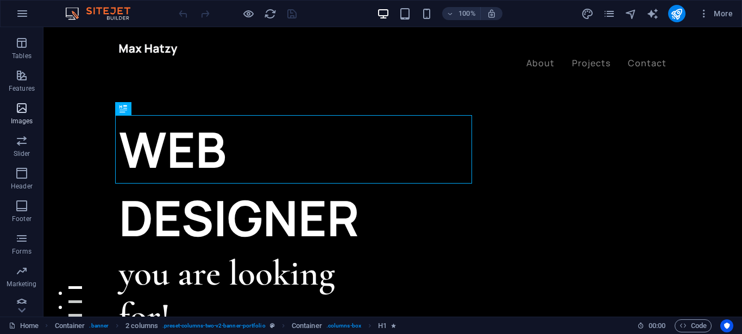
scroll to position [199, 0]
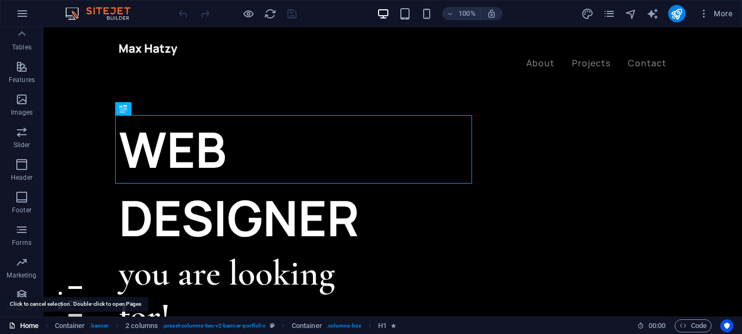
click at [32, 323] on link "Home" at bounding box center [24, 326] width 30 height 13
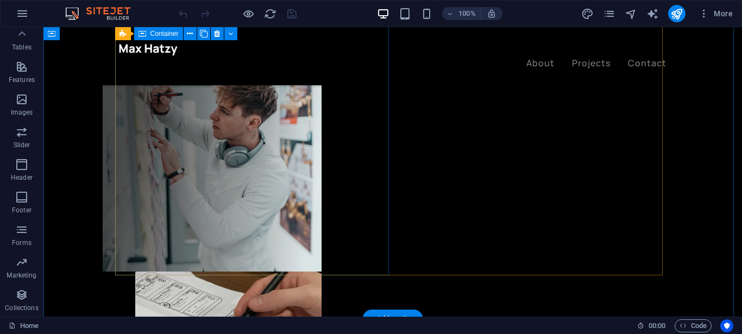
scroll to position [0, 0]
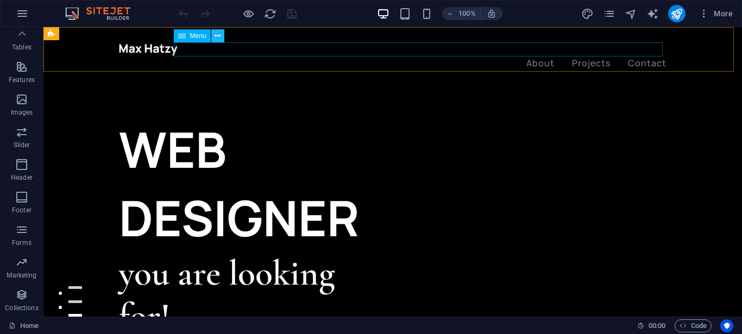
click at [222, 35] on button at bounding box center [217, 35] width 13 height 13
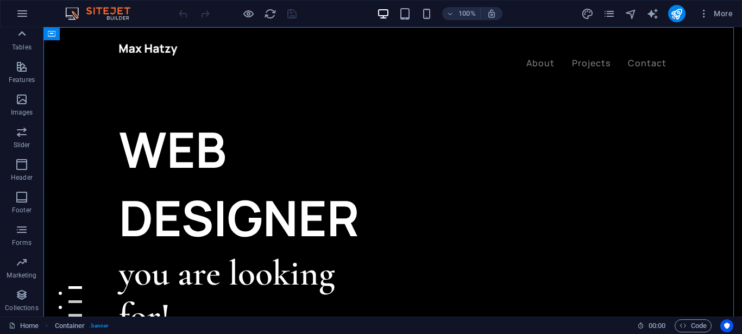
click at [20, 34] on icon at bounding box center [21, 33] width 15 height 15
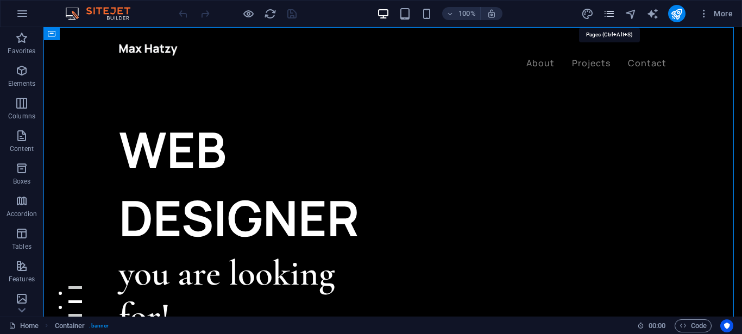
click at [616, 14] on icon "pages" at bounding box center [609, 14] width 12 height 12
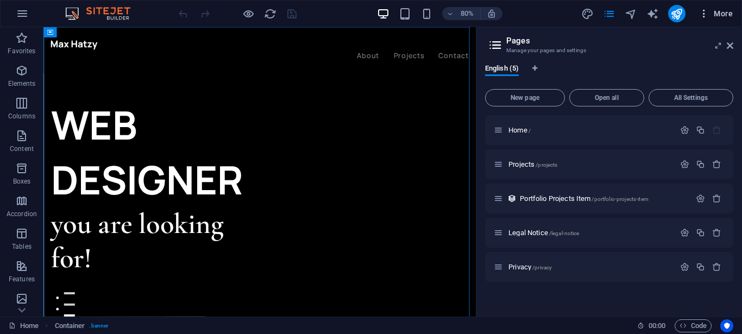
click at [706, 13] on icon "button" at bounding box center [704, 13] width 11 height 11
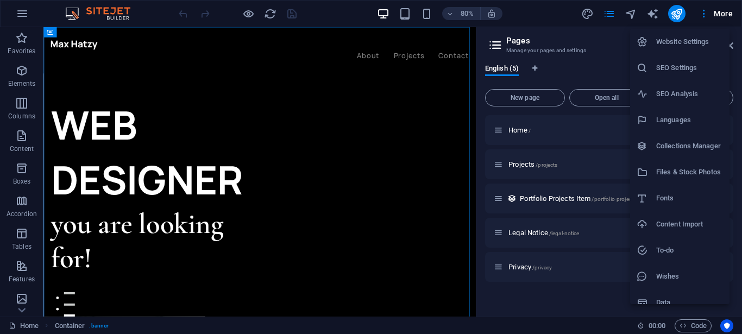
click at [685, 40] on h6 "Website Settings" at bounding box center [690, 41] width 67 height 13
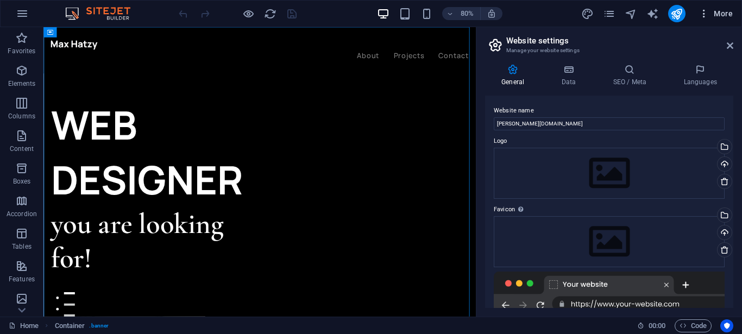
click at [723, 15] on span "More" at bounding box center [716, 13] width 34 height 11
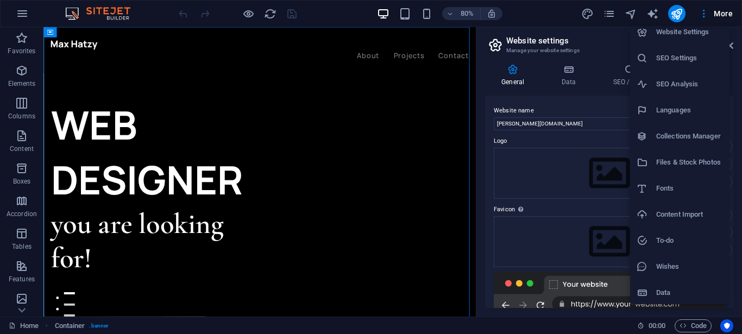
scroll to position [11, 0]
click at [158, 45] on div at bounding box center [371, 167] width 742 height 334
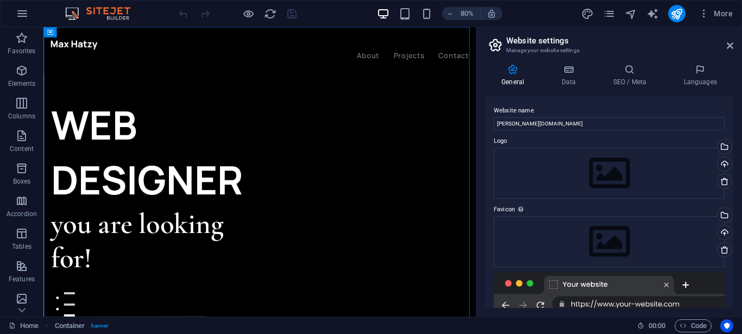
click at [9, 8] on div "80% More" at bounding box center [371, 14] width 741 height 26
click at [20, 11] on icon "button" at bounding box center [22, 13] width 13 height 13
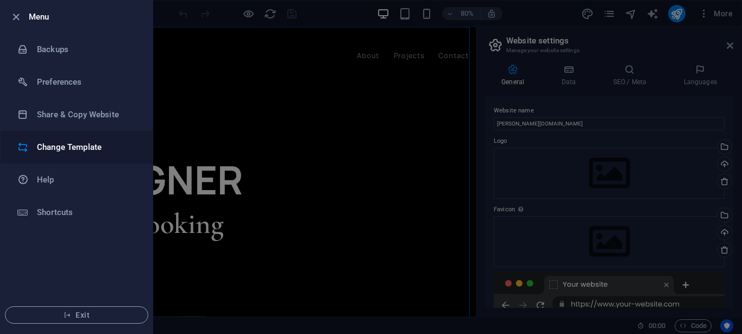
click at [108, 152] on h6 "Change Template" at bounding box center [87, 147] width 101 height 13
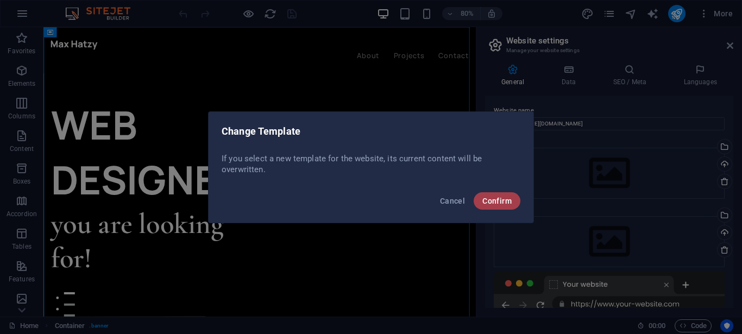
click at [516, 204] on button "Confirm" at bounding box center [497, 200] width 47 height 17
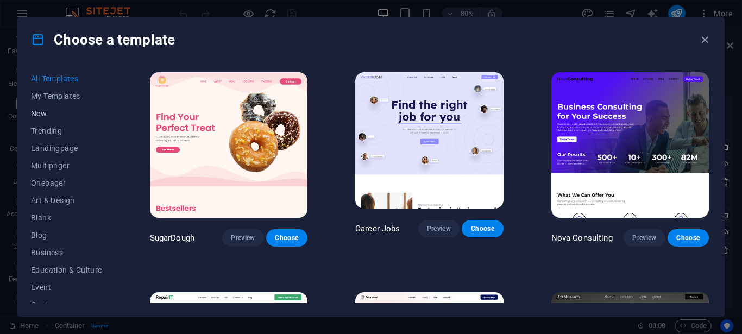
click at [57, 115] on span "New" at bounding box center [66, 113] width 71 height 9
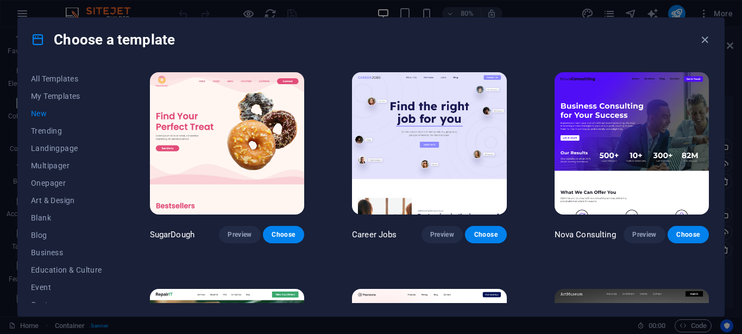
click at [33, 111] on span "New" at bounding box center [66, 113] width 71 height 9
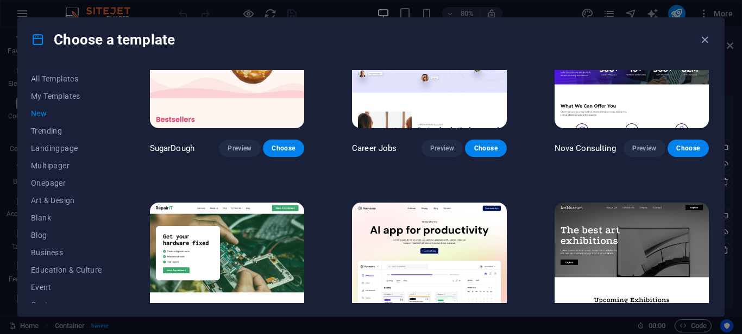
scroll to position [0, 0]
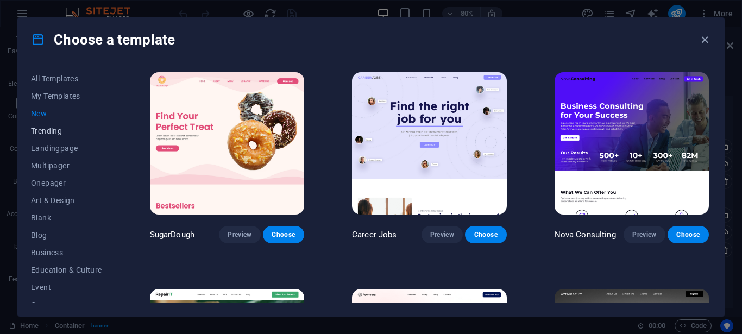
click at [42, 128] on span "Trending" at bounding box center [66, 131] width 71 height 9
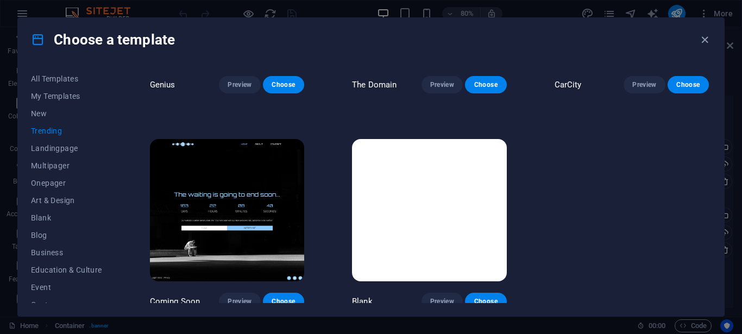
click at [161, 79] on p "Genius" at bounding box center [163, 84] width 26 height 11
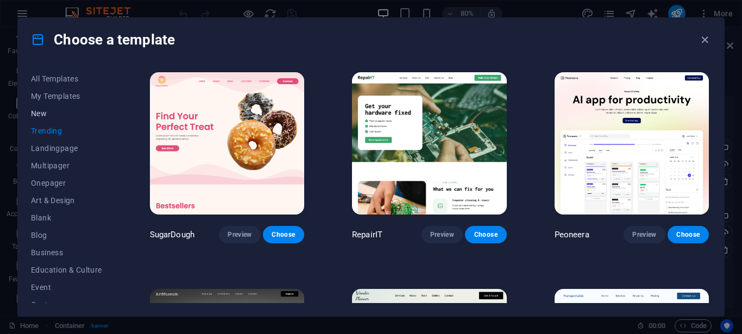
click at [46, 111] on span "New" at bounding box center [66, 113] width 71 height 9
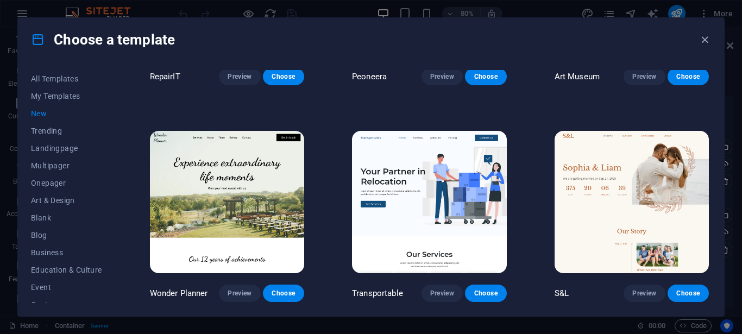
scroll to position [391, 0]
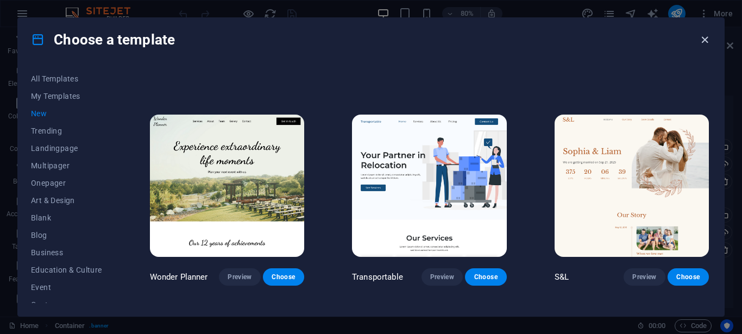
click at [709, 39] on icon "button" at bounding box center [705, 40] width 12 height 12
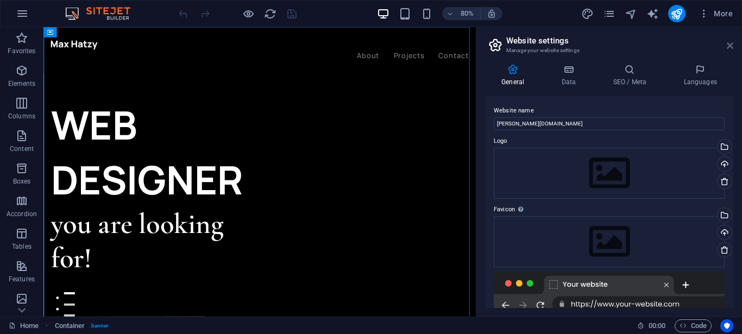
click at [728, 47] on icon at bounding box center [730, 45] width 7 height 9
